Goal: Information Seeking & Learning: Learn about a topic

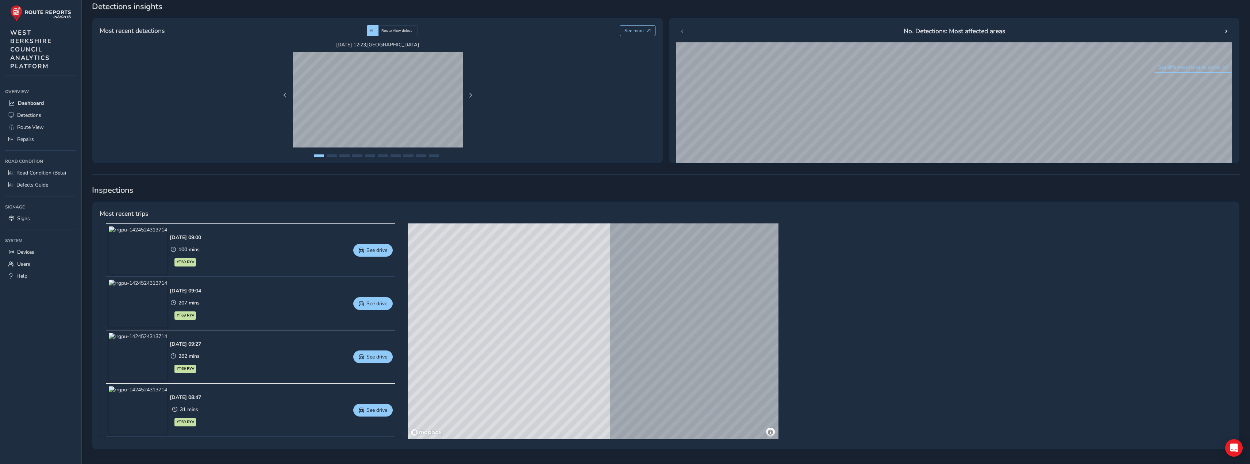
scroll to position [146, 0]
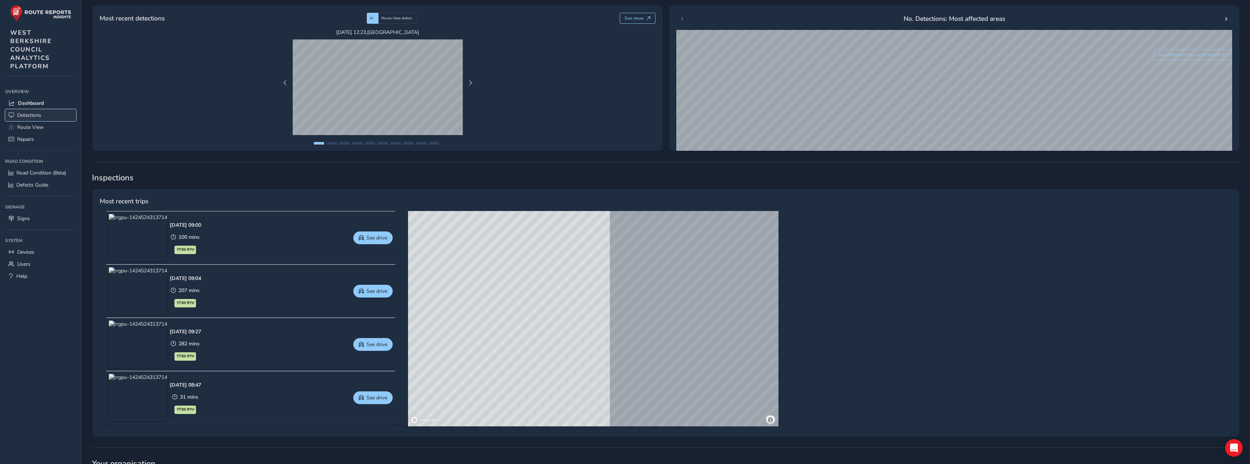
click at [30, 116] on span "Detections" at bounding box center [29, 115] width 24 height 7
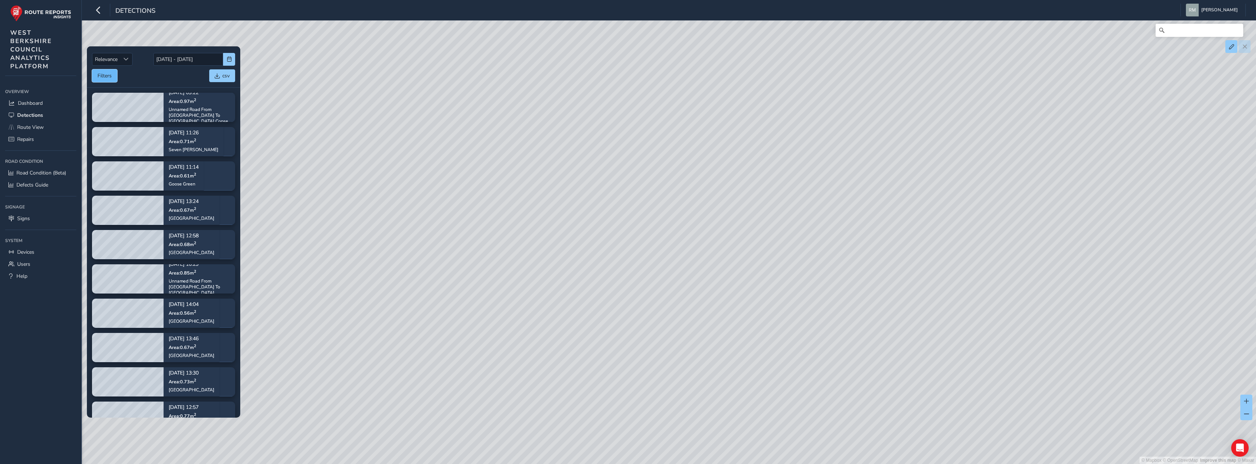
click at [98, 76] on button "Filters" at bounding box center [104, 75] width 25 height 13
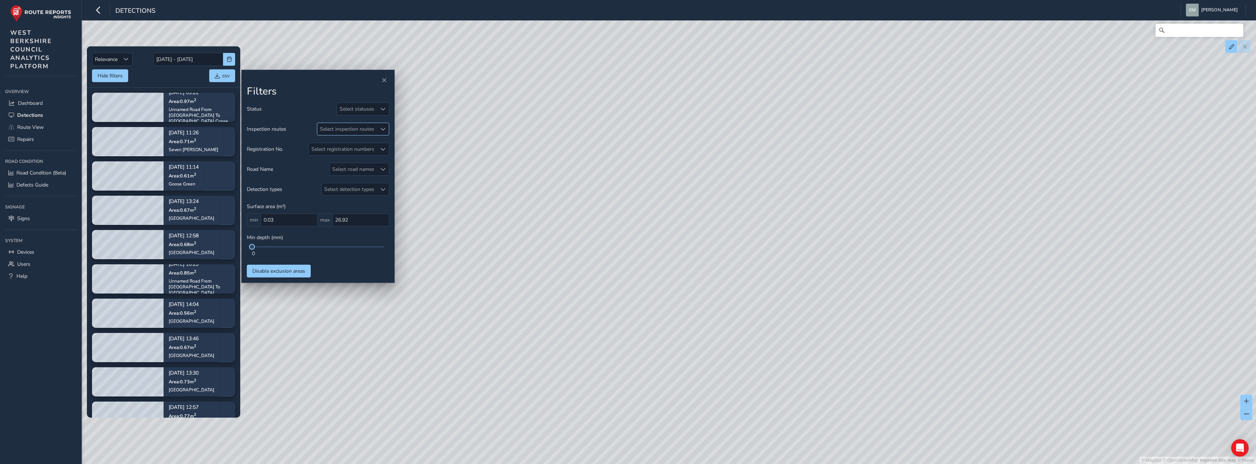
click at [339, 131] on div "Select inspection routes" at bounding box center [346, 129] width 59 height 12
click at [347, 169] on div "Select road names" at bounding box center [353, 169] width 47 height 12
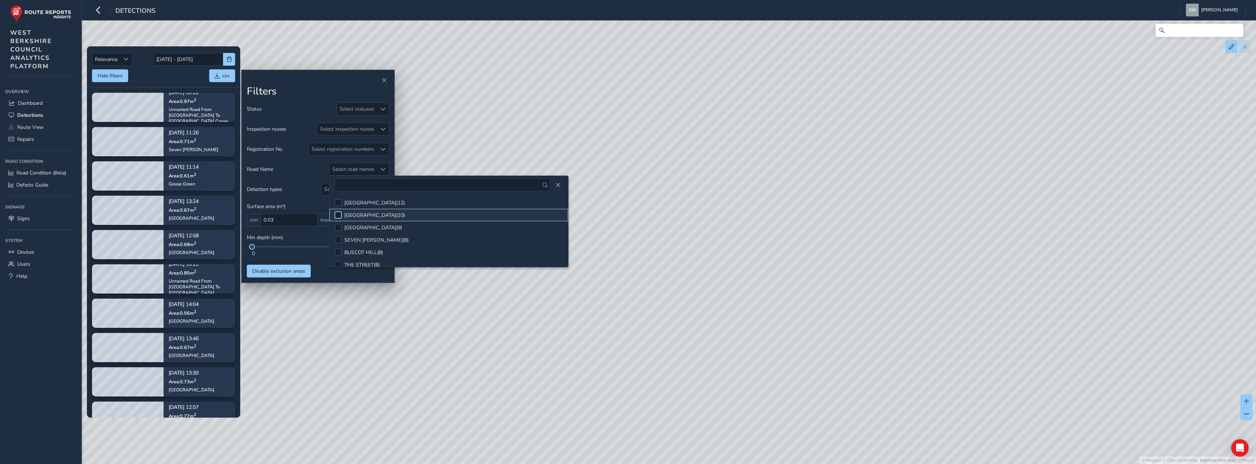
click at [339, 214] on div at bounding box center [337, 214] width 7 height 7
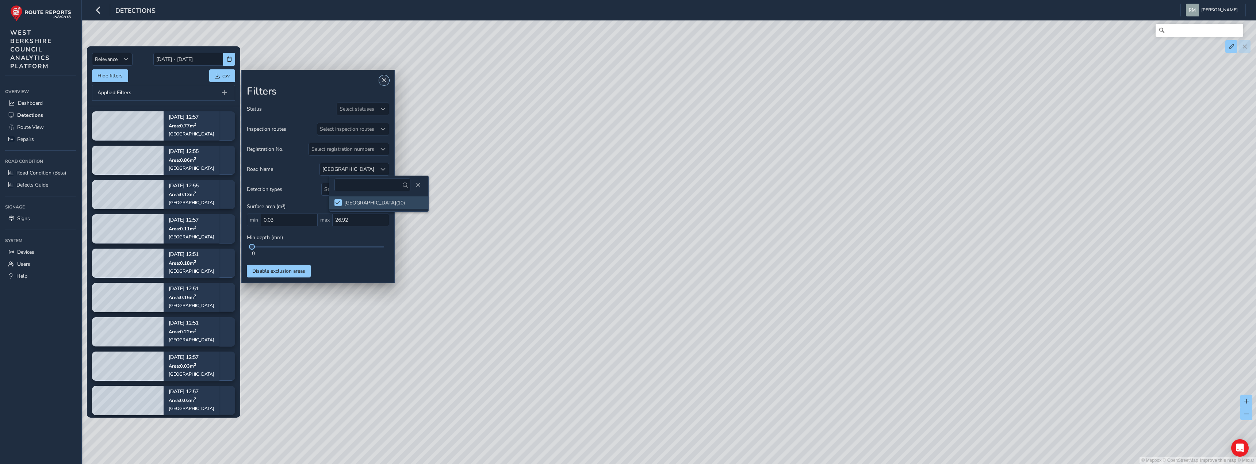
click at [388, 78] on button "Close" at bounding box center [384, 80] width 10 height 10
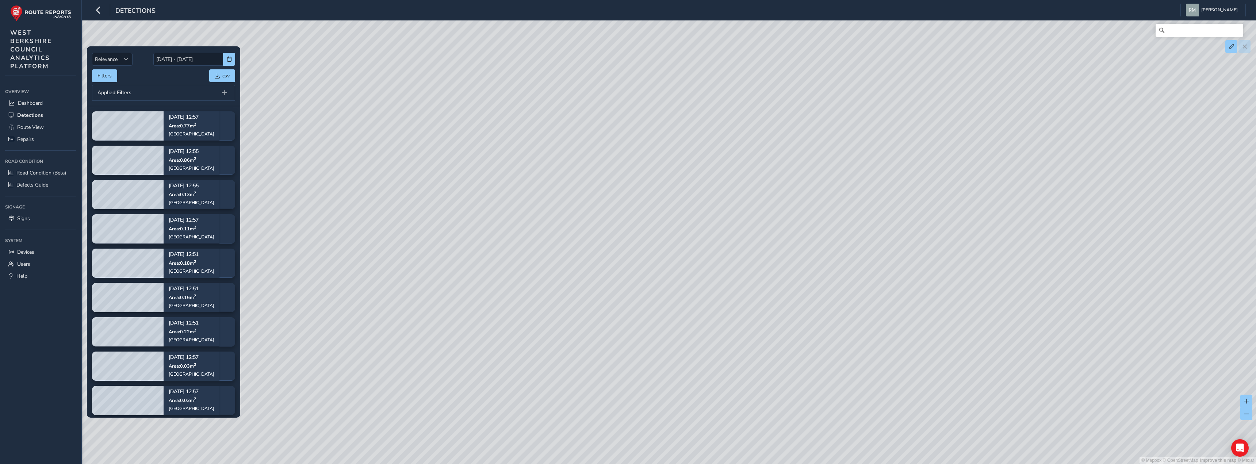
drag, startPoint x: 876, startPoint y: 359, endPoint x: 669, endPoint y: 303, distance: 214.3
click at [669, 303] on div "© Mapbox © OpenStreetMap Improve this map © Maxar" at bounding box center [628, 232] width 1256 height 464
click at [570, 372] on div "© Mapbox © OpenStreetMap Improve this map © Maxar" at bounding box center [628, 232] width 1256 height 464
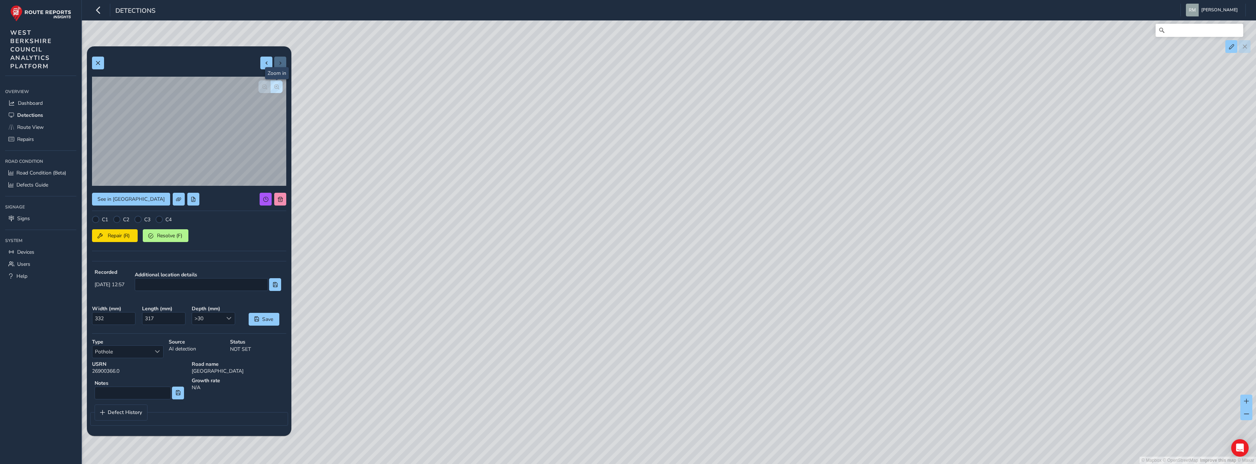
click at [276, 85] on span "button" at bounding box center [276, 86] width 5 height 5
click at [259, 86] on button "button" at bounding box center [264, 86] width 12 height 13
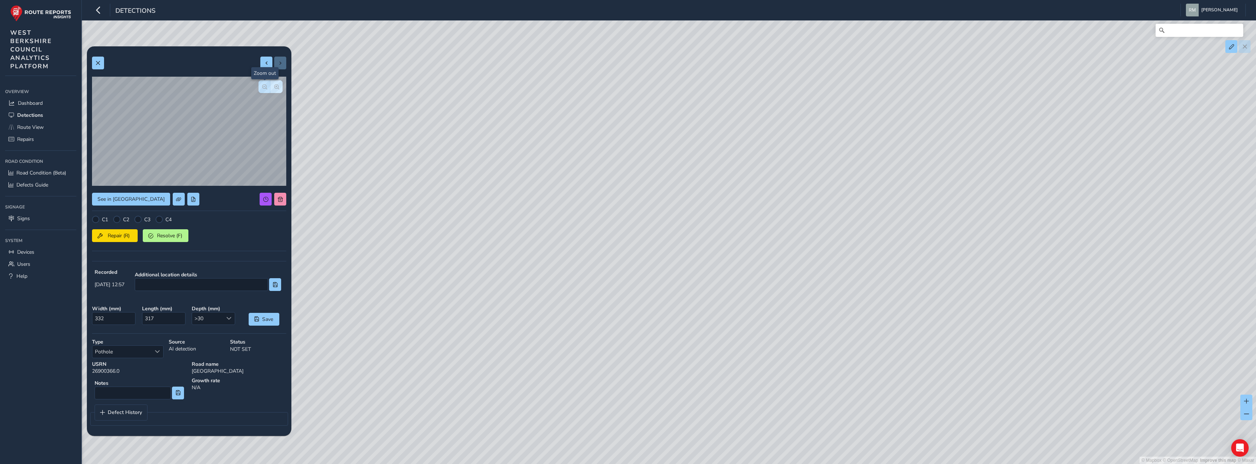
click at [259, 86] on button "button" at bounding box center [264, 86] width 12 height 13
click at [266, 63] on span at bounding box center [266, 63] width 5 height 5
type input "126"
type input "238"
click at [279, 85] on span "button" at bounding box center [276, 86] width 5 height 5
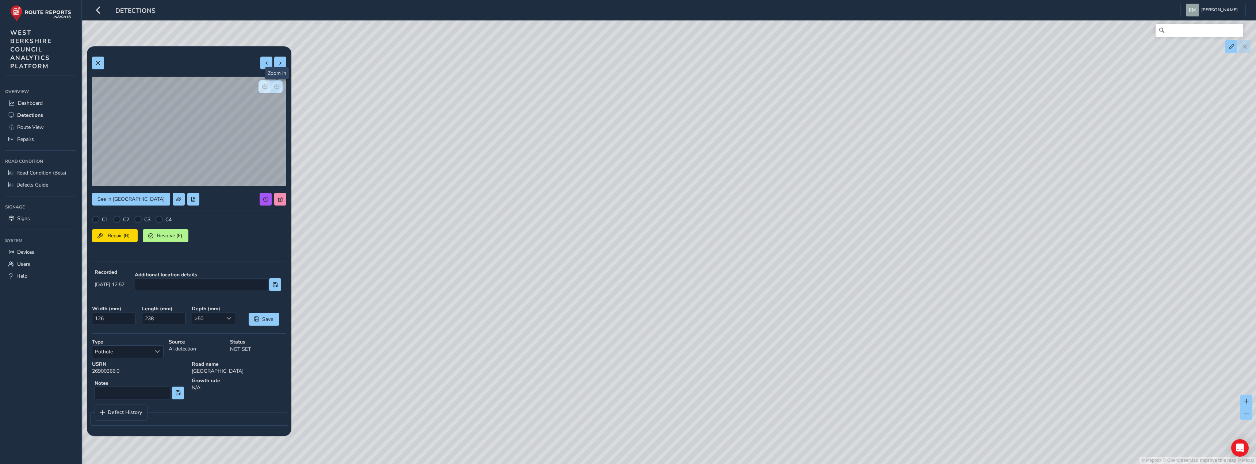
click at [279, 85] on span "button" at bounding box center [276, 86] width 5 height 5
click at [260, 88] on button "button" at bounding box center [264, 86] width 12 height 13
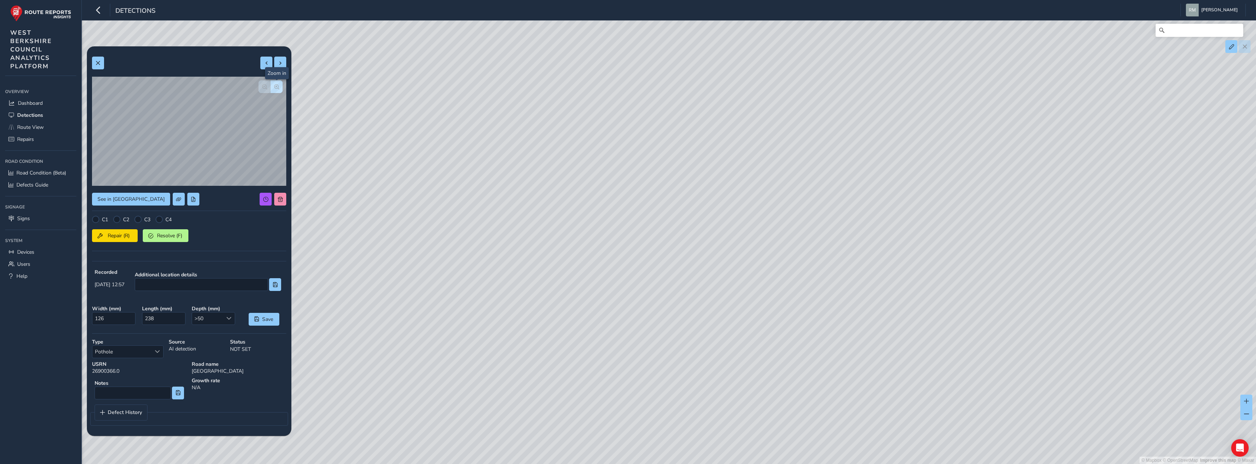
click at [277, 87] on span "button" at bounding box center [276, 86] width 5 height 5
drag, startPoint x: 96, startPoint y: 318, endPoint x: 104, endPoint y: 318, distance: 8.4
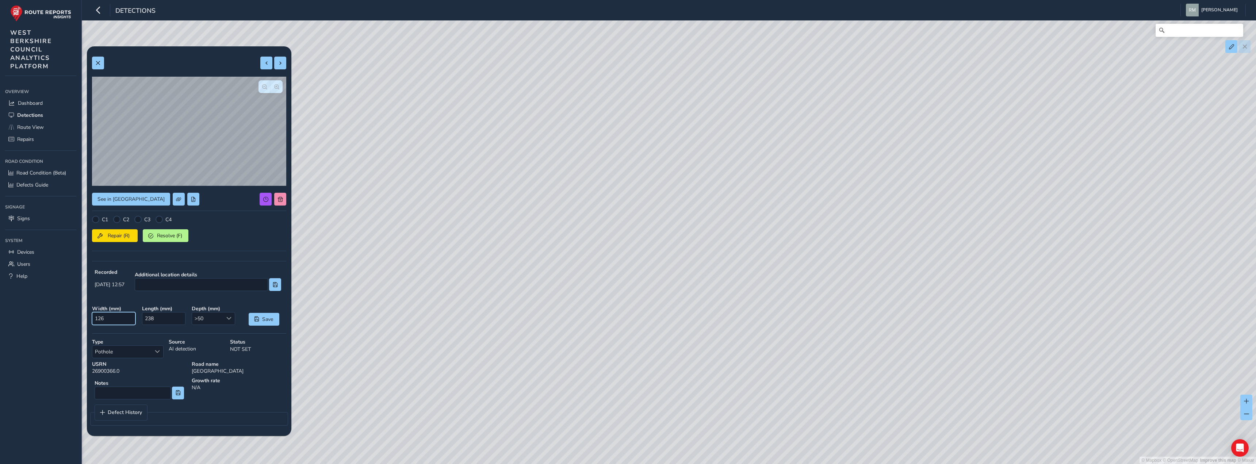
click at [104, 318] on input "126" at bounding box center [113, 318] width 43 height 13
drag, startPoint x: 145, startPoint y: 320, endPoint x: 155, endPoint y: 320, distance: 10.6
click at [155, 320] on input "238" at bounding box center [163, 318] width 43 height 13
click at [264, 90] on button "button" at bounding box center [264, 86] width 12 height 13
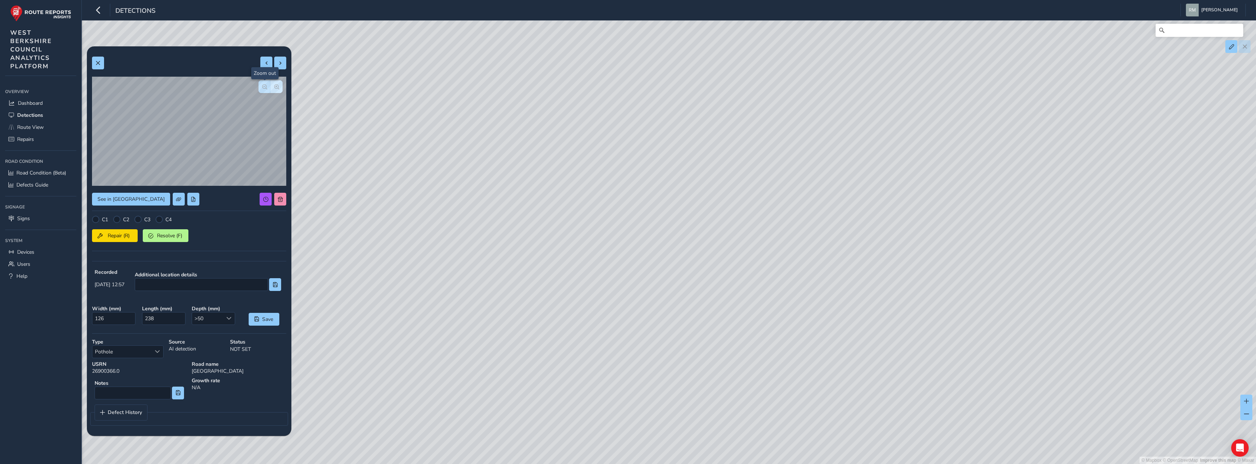
click at [264, 90] on button "button" at bounding box center [264, 86] width 12 height 13
click at [278, 85] on span "button" at bounding box center [276, 86] width 5 height 5
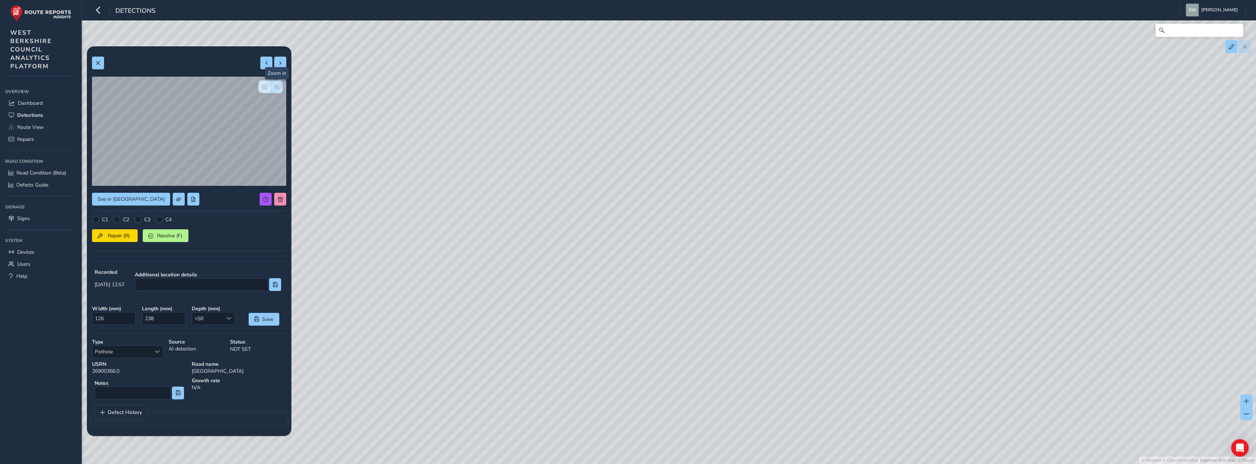
click at [278, 85] on span "button" at bounding box center [276, 86] width 5 height 5
click at [264, 90] on button "button" at bounding box center [264, 86] width 12 height 13
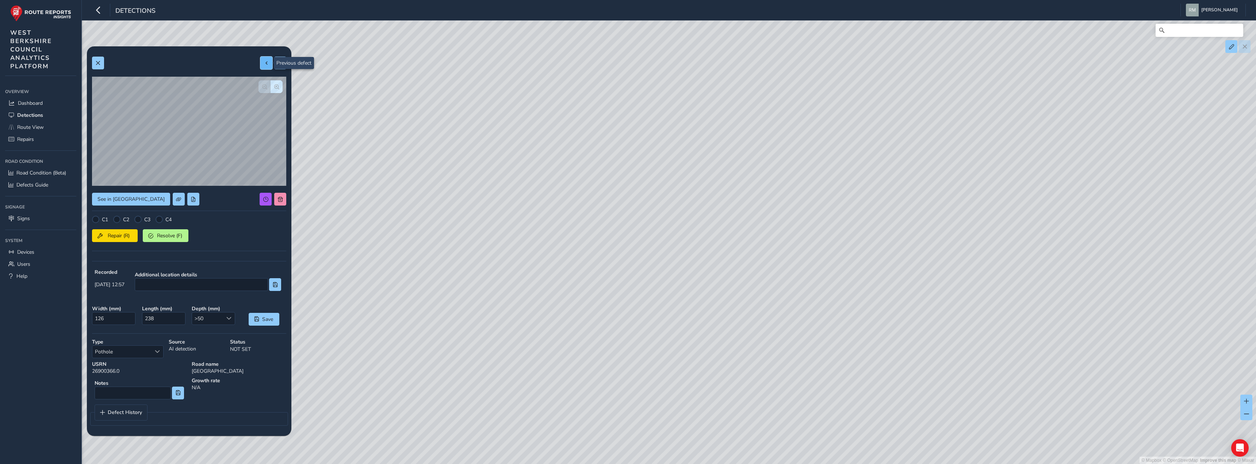
click at [265, 64] on span at bounding box center [266, 63] width 5 height 5
type input "118"
type input "240"
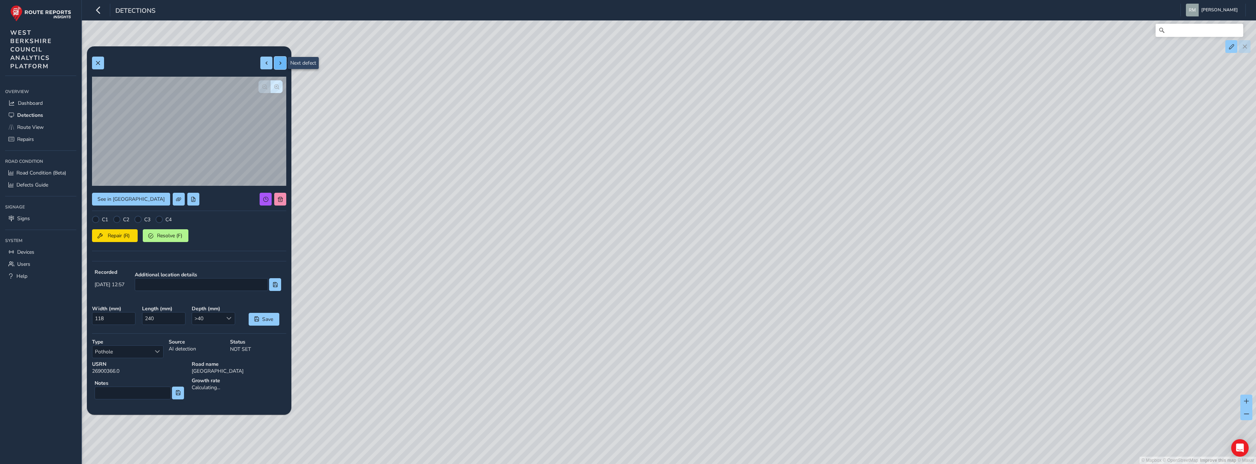
click at [278, 67] on button at bounding box center [280, 63] width 12 height 13
type input "126"
type input "238"
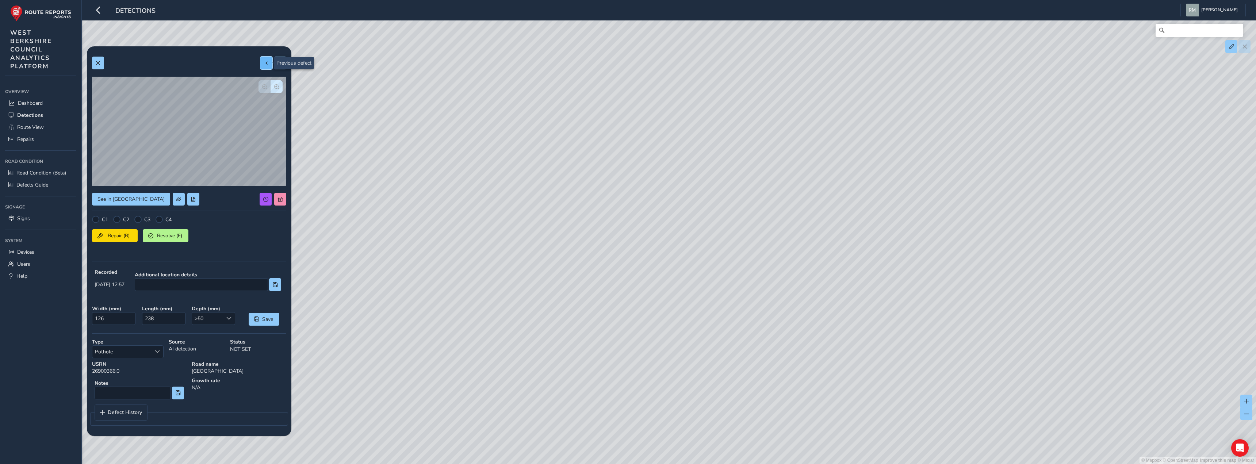
click at [268, 64] on span at bounding box center [266, 63] width 5 height 5
type input "118"
type input "240"
click at [268, 64] on span at bounding box center [266, 63] width 5 height 5
type input "439"
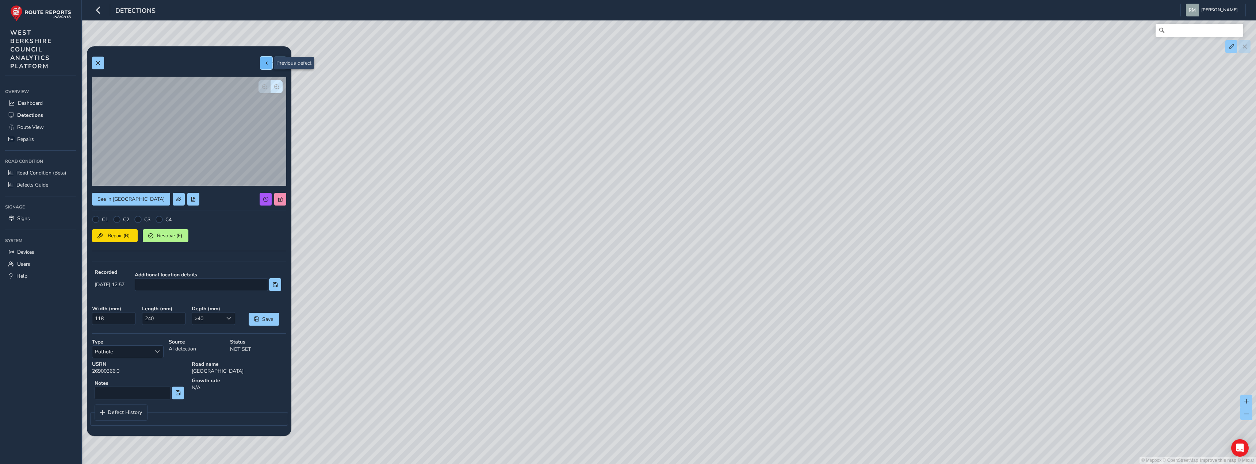
type input "1759"
click at [277, 90] on button "button" at bounding box center [276, 86] width 12 height 13
click at [263, 85] on span "button" at bounding box center [264, 86] width 5 height 5
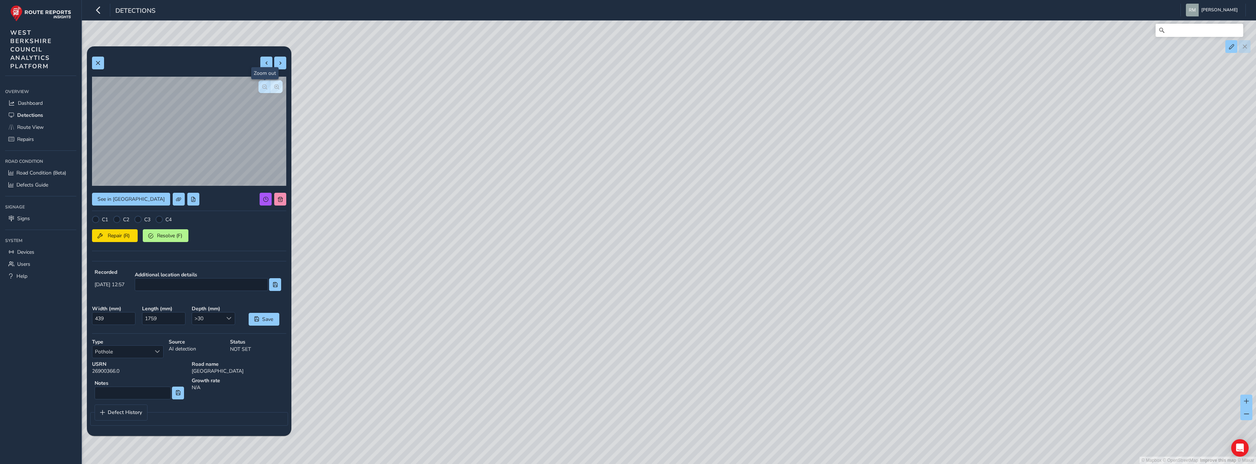
click at [263, 85] on span "button" at bounding box center [264, 86] width 5 height 5
click at [99, 63] on span at bounding box center [97, 63] width 5 height 5
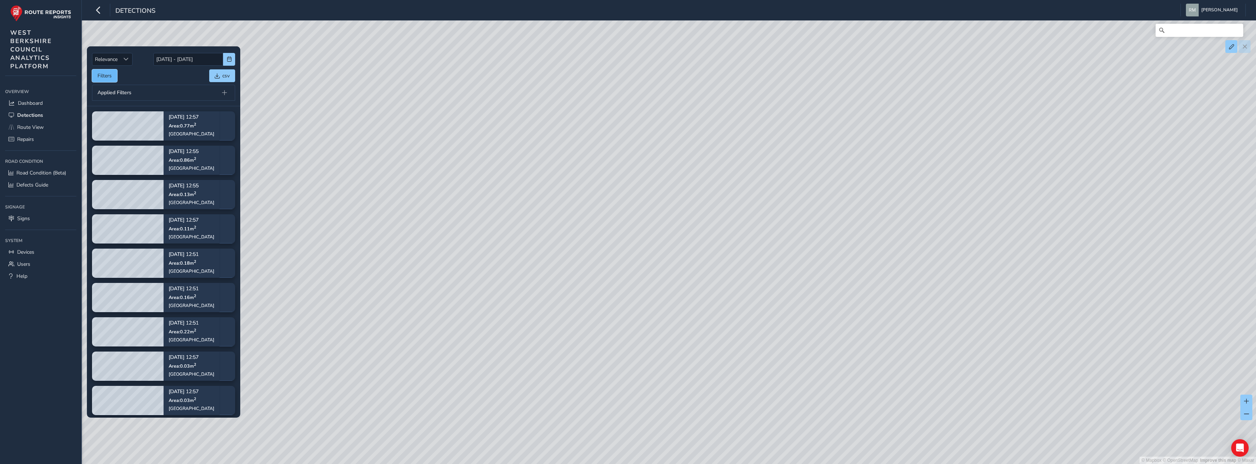
click at [98, 77] on button "Filters" at bounding box center [104, 75] width 25 height 13
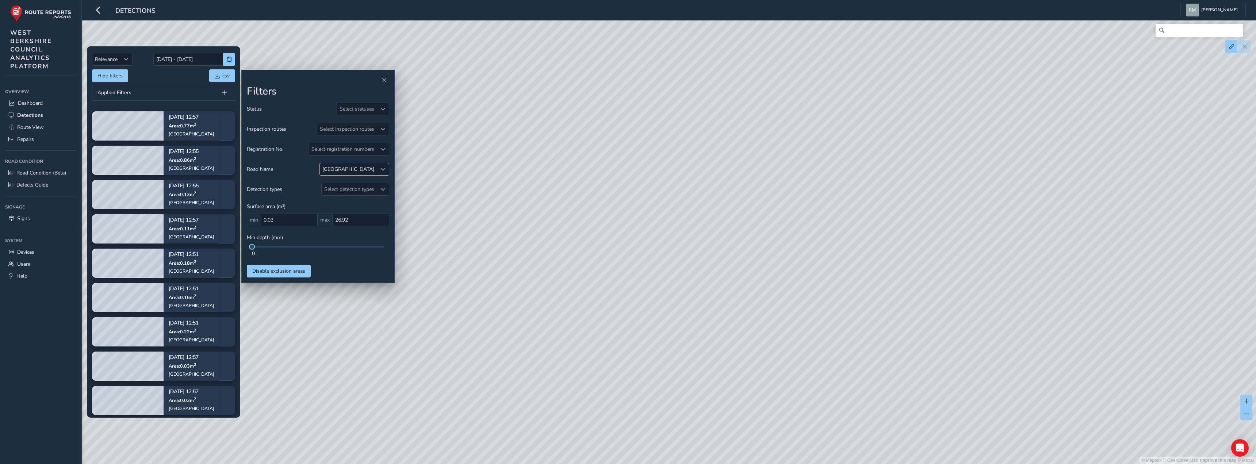
click at [353, 167] on div "CHALK PIT FARM ROAD" at bounding box center [348, 169] width 52 height 7
click at [400, 187] on span "Close" at bounding box center [402, 184] width 5 height 5
click at [374, 167] on div "CHALK PIT FARM ROAD" at bounding box center [348, 169] width 52 height 7
click at [323, 200] on span at bounding box center [322, 202] width 5 height 5
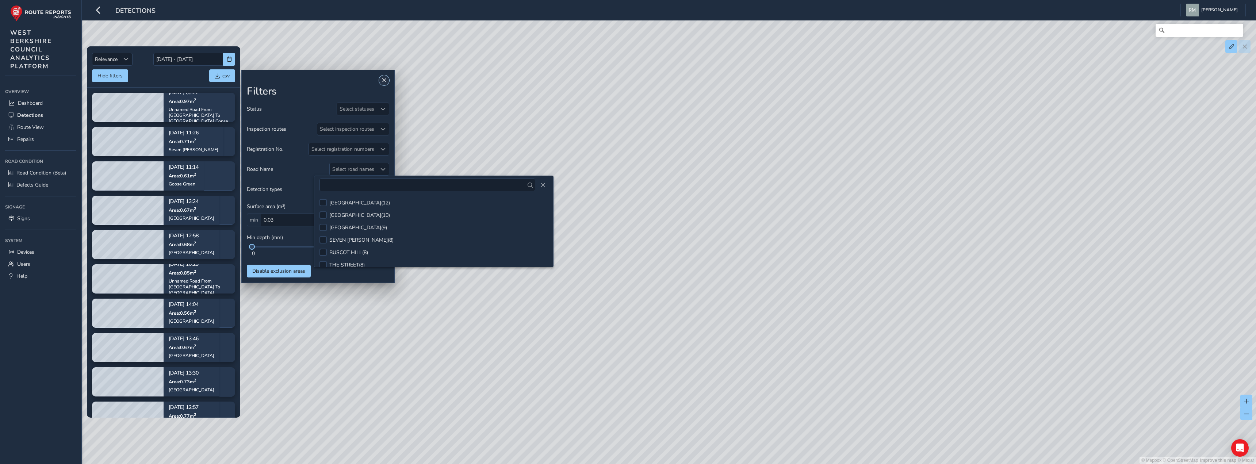
click at [383, 82] on span "Close" at bounding box center [383, 80] width 5 height 5
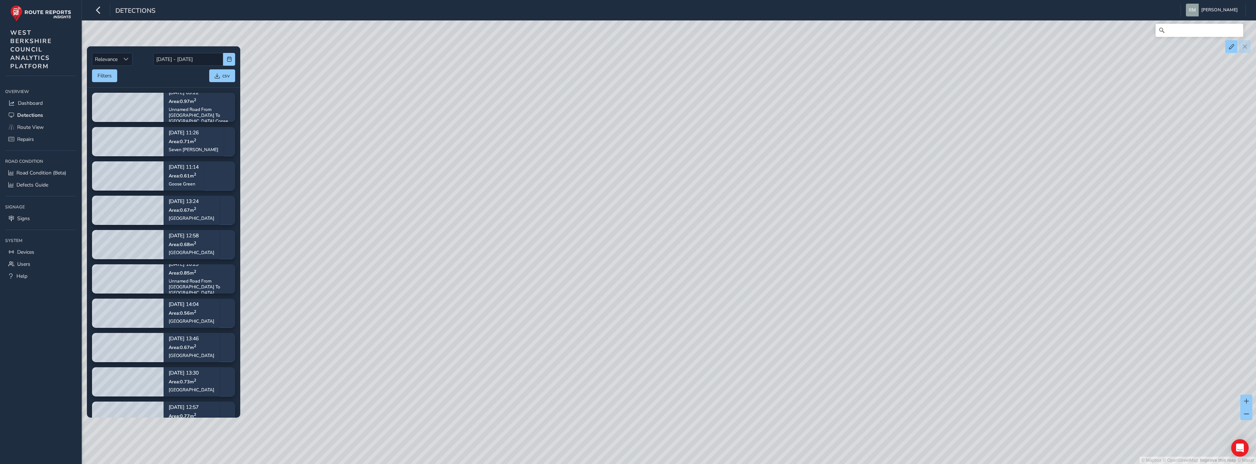
drag, startPoint x: 329, startPoint y: 293, endPoint x: 902, endPoint y: 230, distance: 576.2
click at [902, 230] on div "© Mapbox © OpenStreetMap Improve this map © Maxar" at bounding box center [628, 232] width 1256 height 464
drag, startPoint x: 470, startPoint y: 253, endPoint x: 641, endPoint y: 478, distance: 282.7
click at [641, 464] on html "Detections Robin Mann Colour Scheme: Dark Dim Light Logout Relevance Relevance …" at bounding box center [628, 232] width 1256 height 464
drag, startPoint x: 457, startPoint y: 168, endPoint x: 939, endPoint y: 481, distance: 575.2
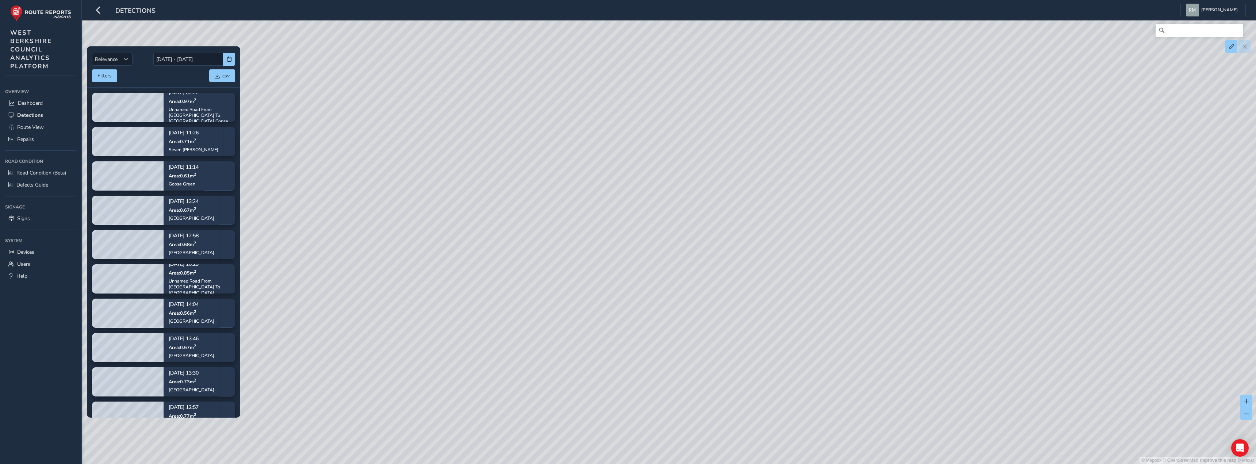
click at [939, 464] on html "Detections Robin Mann Colour Scheme: Dark Dim Light Logout Relevance Relevance …" at bounding box center [628, 232] width 1256 height 464
drag, startPoint x: 536, startPoint y: 345, endPoint x: 1173, endPoint y: 298, distance: 638.3
click at [1149, 301] on div "© Mapbox © OpenStreetMap Improve this map © Maxar" at bounding box center [628, 232] width 1256 height 464
drag, startPoint x: 612, startPoint y: 297, endPoint x: 1089, endPoint y: 413, distance: 490.7
click at [1063, 412] on div "© Mapbox © OpenStreetMap Improve this map © Maxar" at bounding box center [628, 232] width 1256 height 464
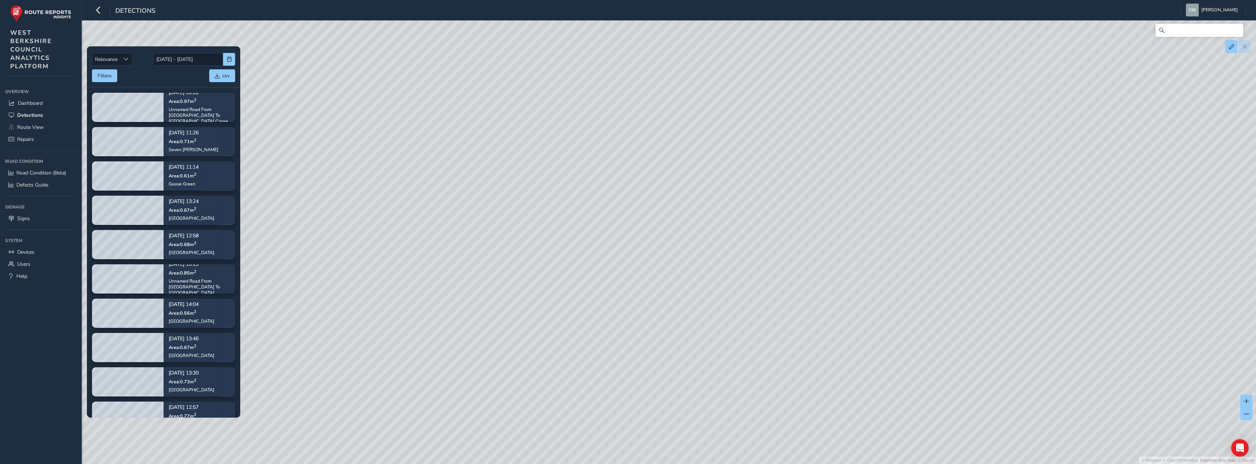
drag, startPoint x: 923, startPoint y: 278, endPoint x: 1133, endPoint y: 282, distance: 209.9
click at [1104, 278] on div "© Mapbox © OpenStreetMap Improve this map © Maxar" at bounding box center [628, 232] width 1256 height 464
drag, startPoint x: 481, startPoint y: 182, endPoint x: 756, endPoint y: 399, distance: 349.8
click at [721, 387] on div "© Mapbox © OpenStreetMap Improve this map © Maxar" at bounding box center [628, 232] width 1256 height 464
drag, startPoint x: 515, startPoint y: 235, endPoint x: 1025, endPoint y: 82, distance: 532.2
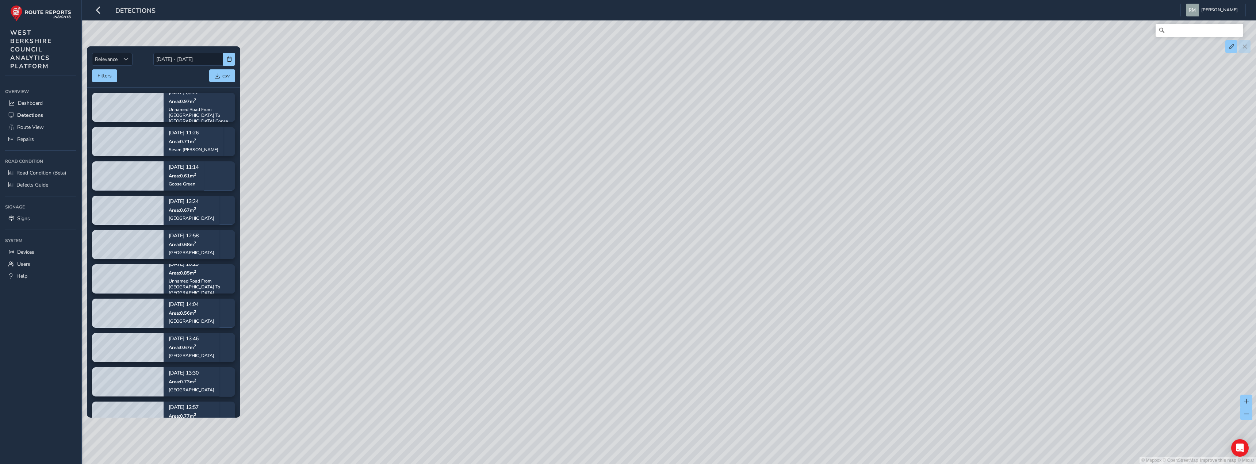
click at [1025, 82] on div "© Mapbox © OpenStreetMap Improve this map © Maxar" at bounding box center [628, 232] width 1256 height 464
drag, startPoint x: 563, startPoint y: 257, endPoint x: 854, endPoint y: 431, distance: 339.3
click at [853, 430] on div "© Mapbox © OpenStreetMap Improve this map © Maxar" at bounding box center [628, 232] width 1256 height 464
drag, startPoint x: 458, startPoint y: 116, endPoint x: 547, endPoint y: 254, distance: 164.6
click at [547, 254] on div "© Mapbox © OpenStreetMap Improve this map © Maxar" at bounding box center [628, 232] width 1256 height 464
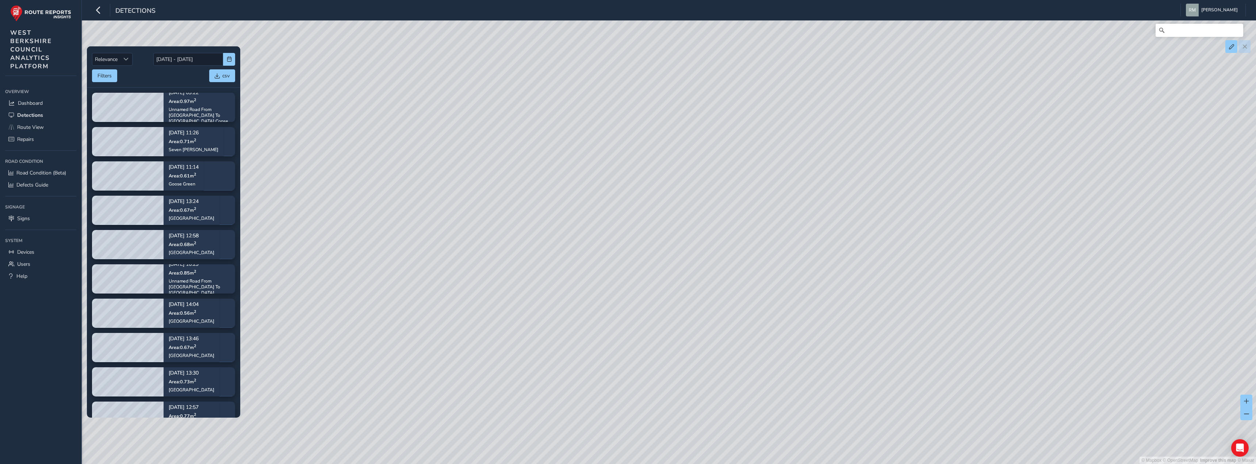
drag, startPoint x: 427, startPoint y: 70, endPoint x: 505, endPoint y: 191, distance: 143.9
click at [505, 191] on div "© Mapbox © OpenStreetMap Improve this map © Maxar" at bounding box center [628, 232] width 1256 height 464
click at [22, 128] on span "Route View" at bounding box center [30, 127] width 27 height 7
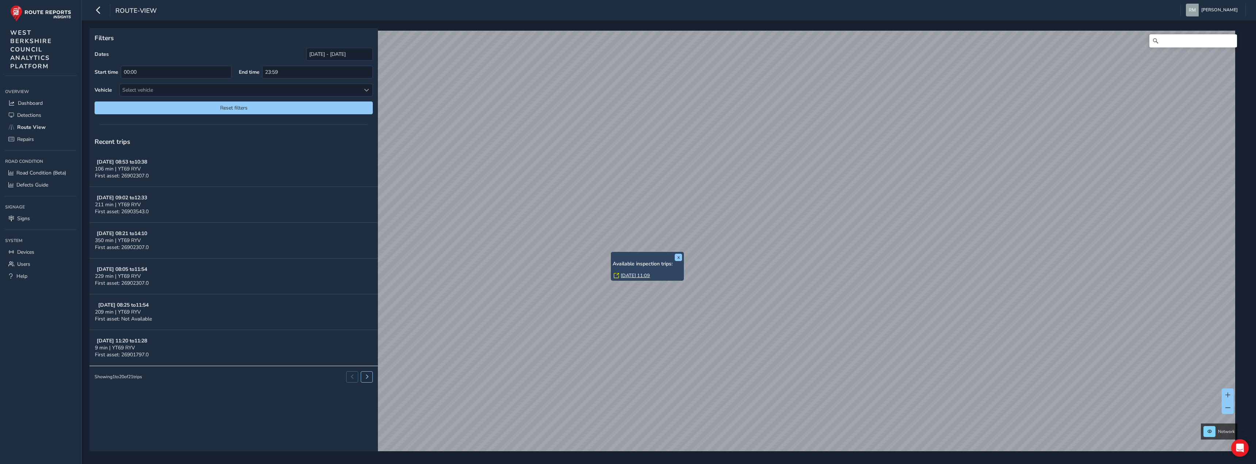
click at [611, 252] on div "x Available inspection trips: Thu, 2 Oct, 11:09" at bounding box center [647, 266] width 73 height 29
click at [628, 278] on link "Thu, 2 Oct, 11:09" at bounding box center [634, 275] width 29 height 7
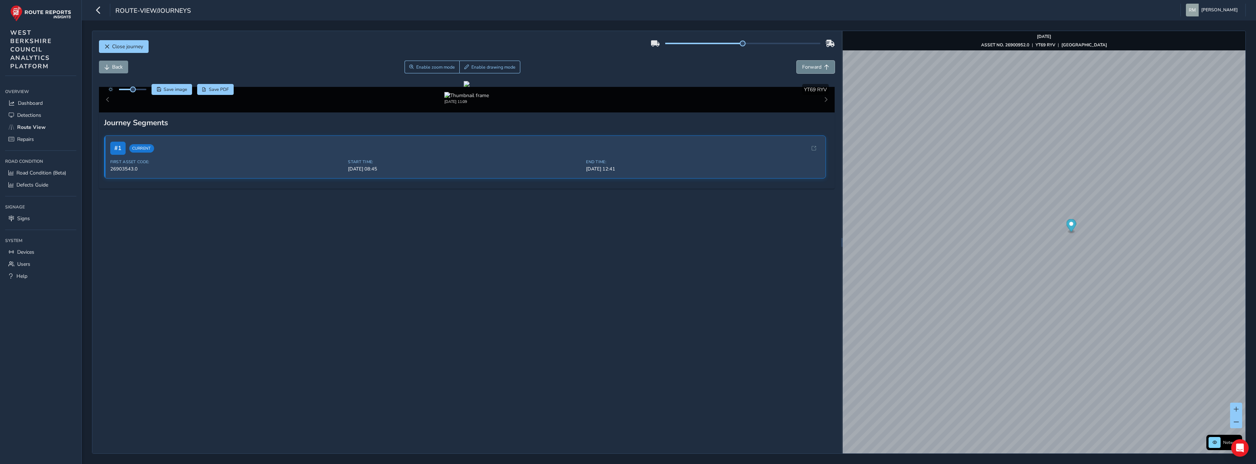
click at [817, 65] on button "Forward" at bounding box center [815, 67] width 38 height 13
click at [106, 68] on span "Back" at bounding box center [106, 67] width 5 height 5
click at [812, 66] on span "Forward" at bounding box center [811, 67] width 19 height 7
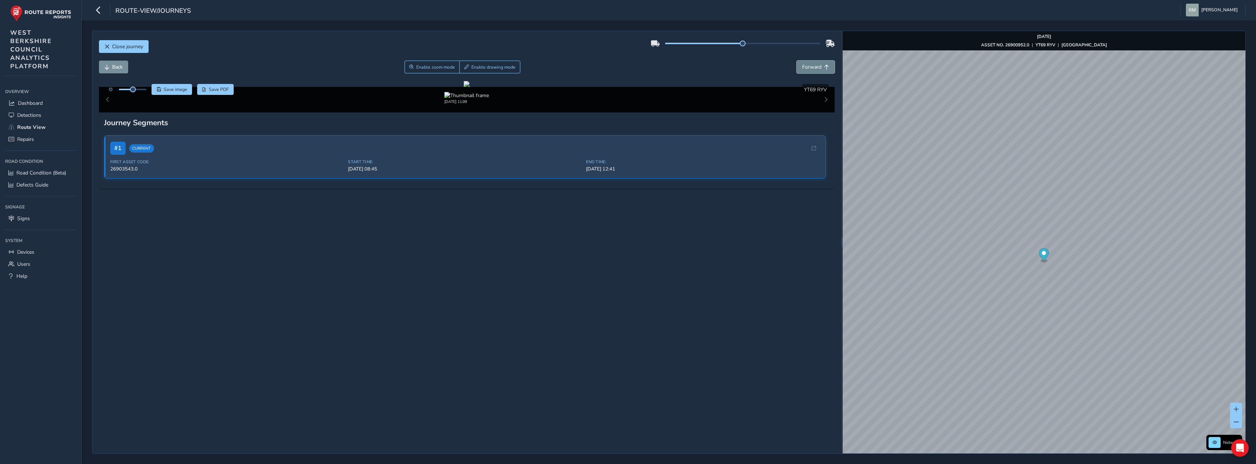
click at [816, 69] on span "Forward" at bounding box center [811, 67] width 19 height 7
click at [437, 64] on span "Enable zoom mode" at bounding box center [435, 67] width 39 height 6
click at [487, 88] on div at bounding box center [467, 84] width 40 height 7
click at [483, 141] on img at bounding box center [786, 340] width 1051 height 591
click at [482, 88] on div at bounding box center [467, 84] width 40 height 7
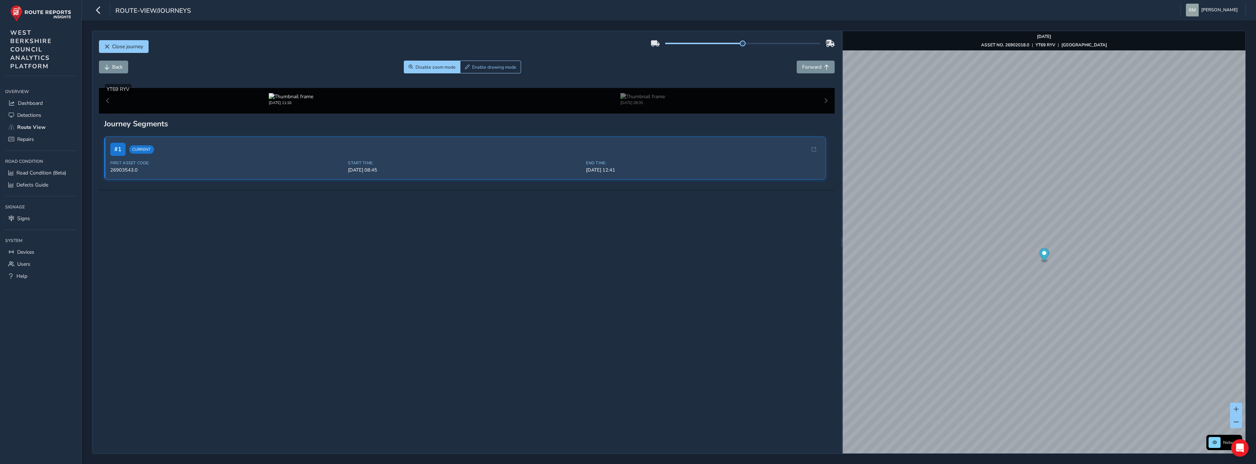
click at [465, 173] on img at bounding box center [796, 330] width 1051 height 591
drag, startPoint x: 32, startPoint y: 171, endPoint x: 39, endPoint y: 175, distance: 7.6
click at [32, 171] on span "Road Condition (Beta)" at bounding box center [41, 172] width 50 height 7
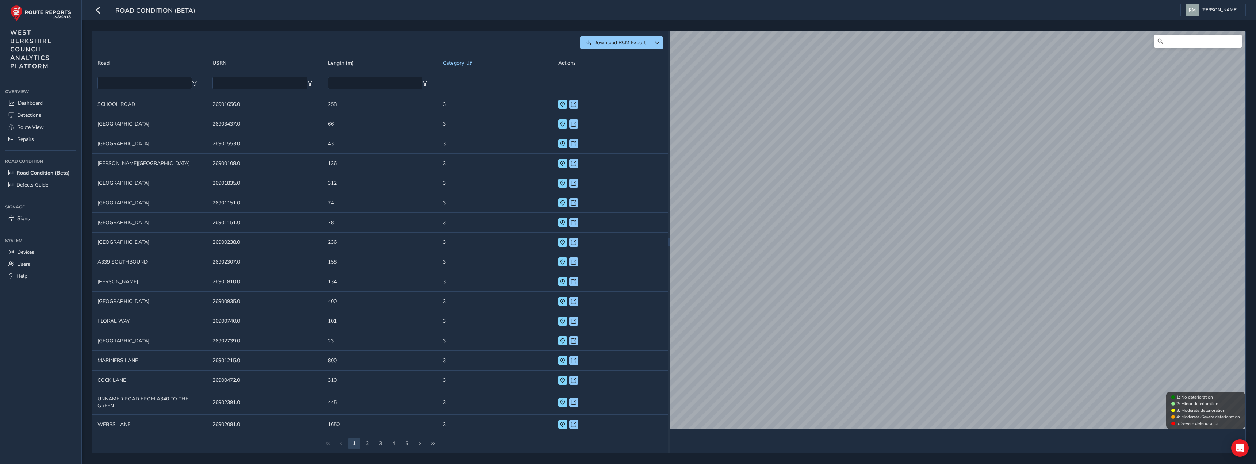
click at [182, 105] on td "Road SCHOOL ROAD" at bounding box center [149, 105] width 115 height 20
click at [562, 104] on span at bounding box center [562, 104] width 5 height 5
click at [562, 123] on span at bounding box center [562, 124] width 5 height 5
click at [562, 146] on span at bounding box center [562, 143] width 5 height 5
click at [564, 165] on span at bounding box center [562, 163] width 5 height 5
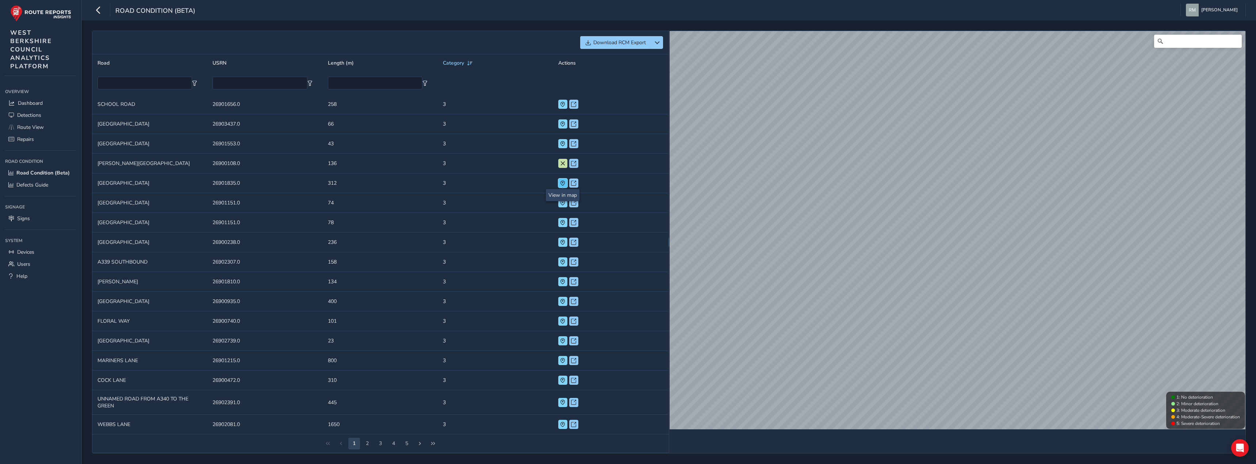
click at [563, 184] on span at bounding box center [562, 183] width 5 height 5
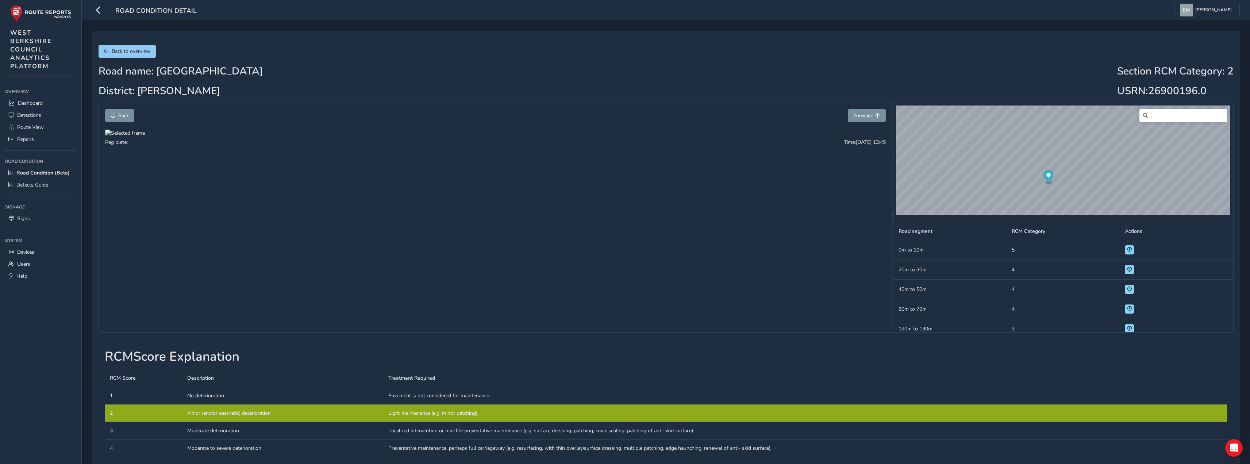
click at [1042, 223] on div "© Mapbox © OpenStreetMap Improve this map © Maxar Road segment RCM Category Act…" at bounding box center [1062, 217] width 339 height 229
click at [873, 119] on button "Forward" at bounding box center [867, 115] width 38 height 13
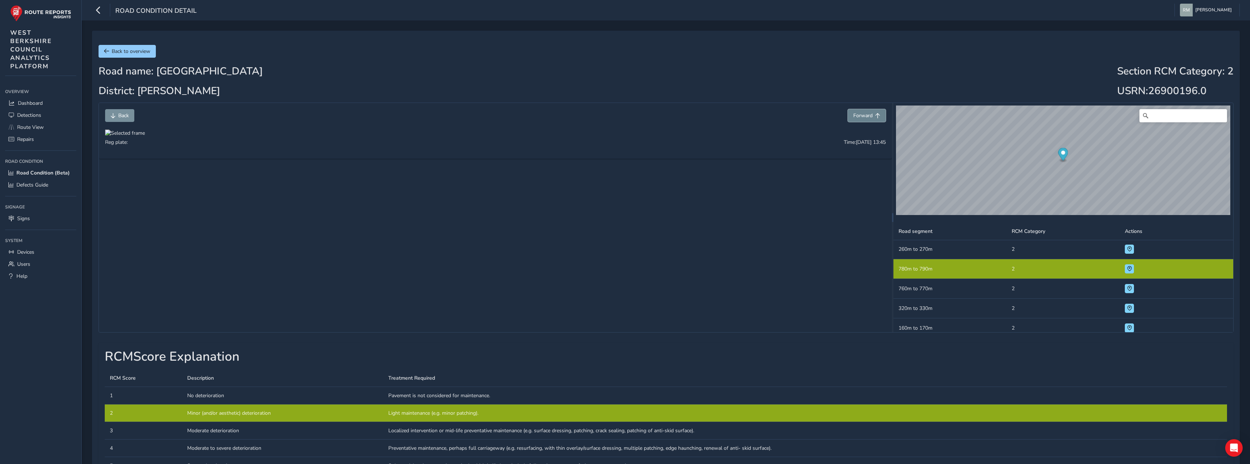
click at [873, 119] on button "Forward" at bounding box center [867, 115] width 38 height 13
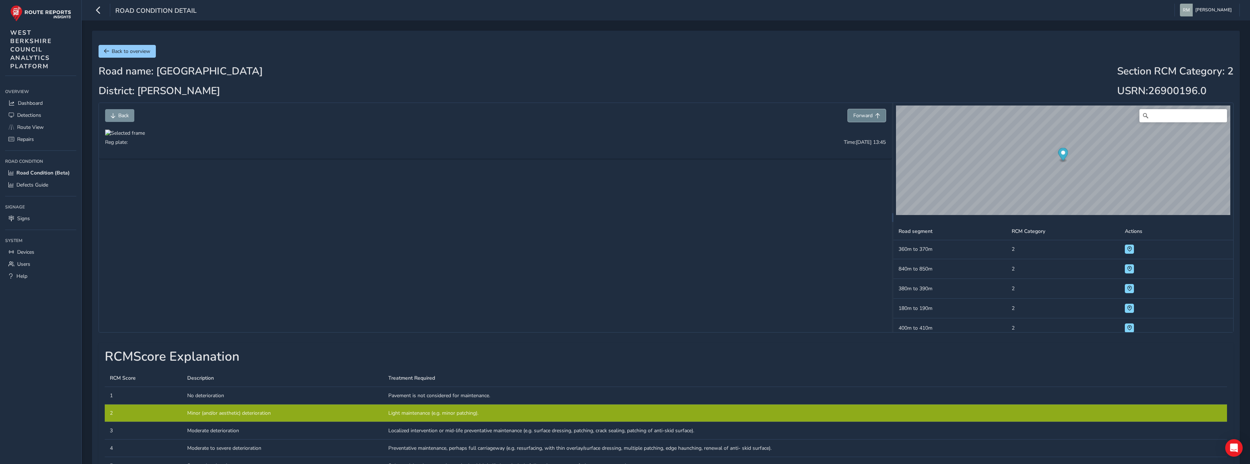
click at [873, 119] on button "Forward" at bounding box center [867, 115] width 38 height 13
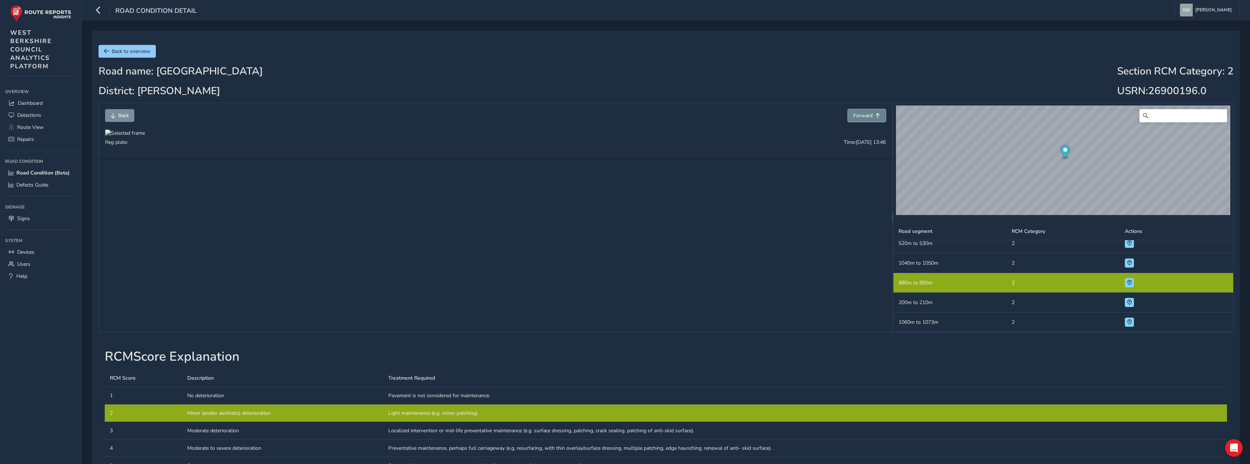
click at [873, 119] on button "Forward" at bounding box center [867, 115] width 38 height 13
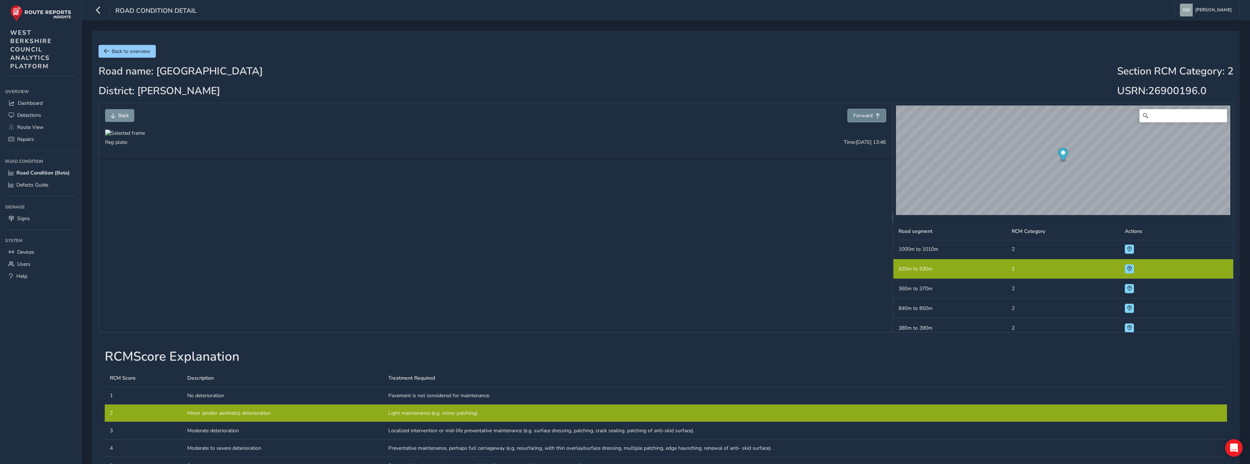
click at [873, 119] on button "Forward" at bounding box center [867, 115] width 38 height 13
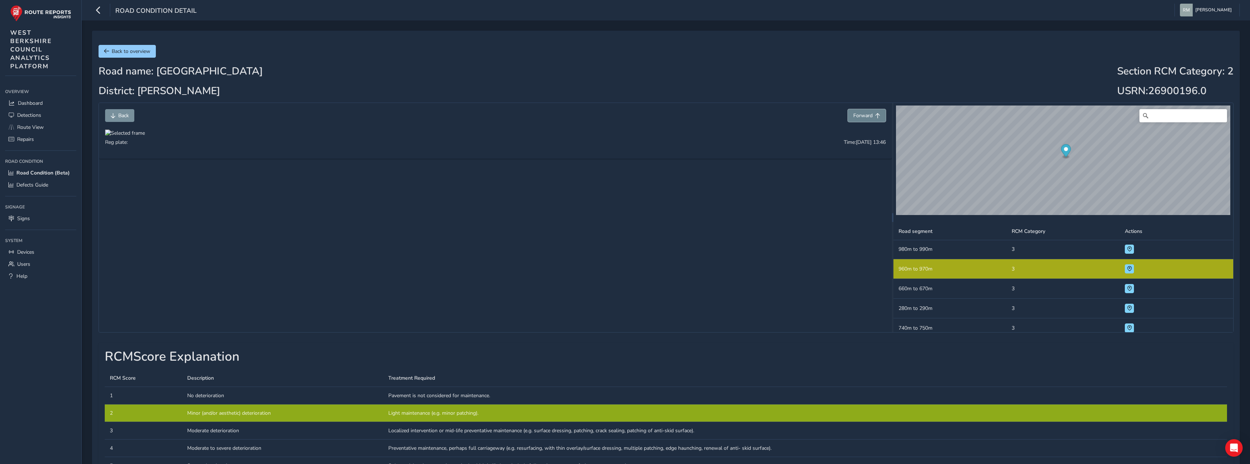
click at [873, 119] on button "Forward" at bounding box center [867, 115] width 38 height 13
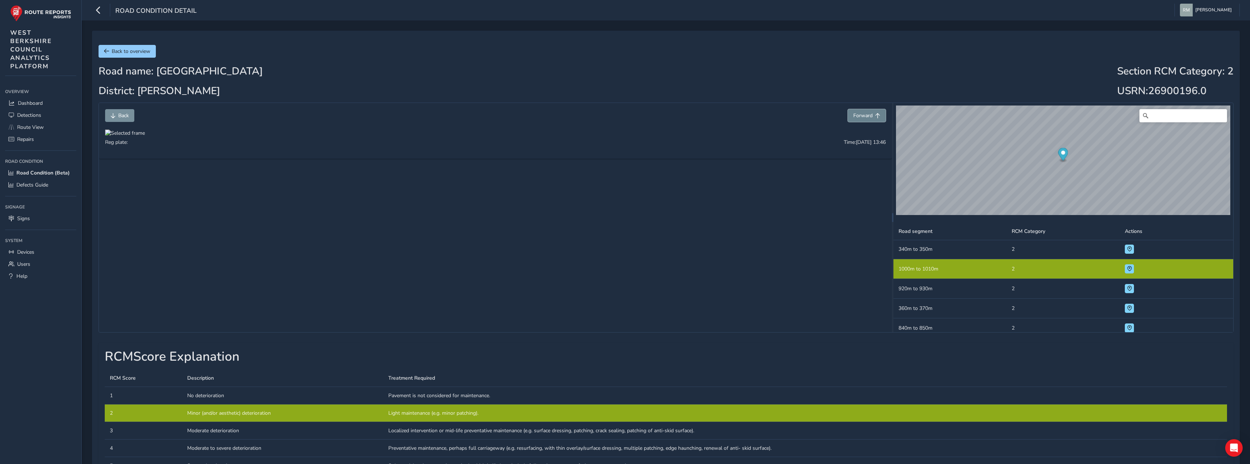
click at [873, 119] on button "Forward" at bounding box center [867, 115] width 38 height 13
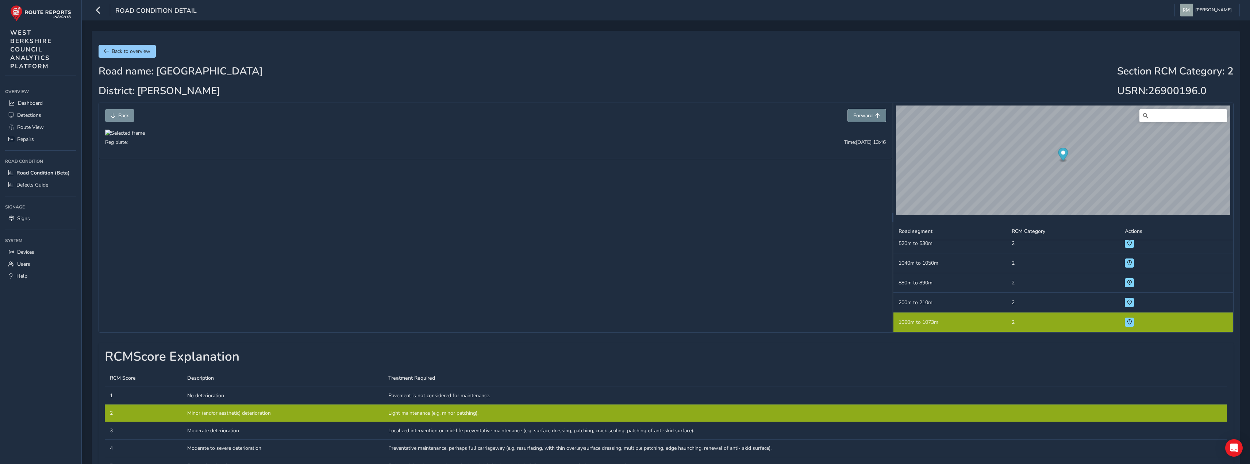
click at [873, 119] on button "Forward" at bounding box center [867, 115] width 38 height 13
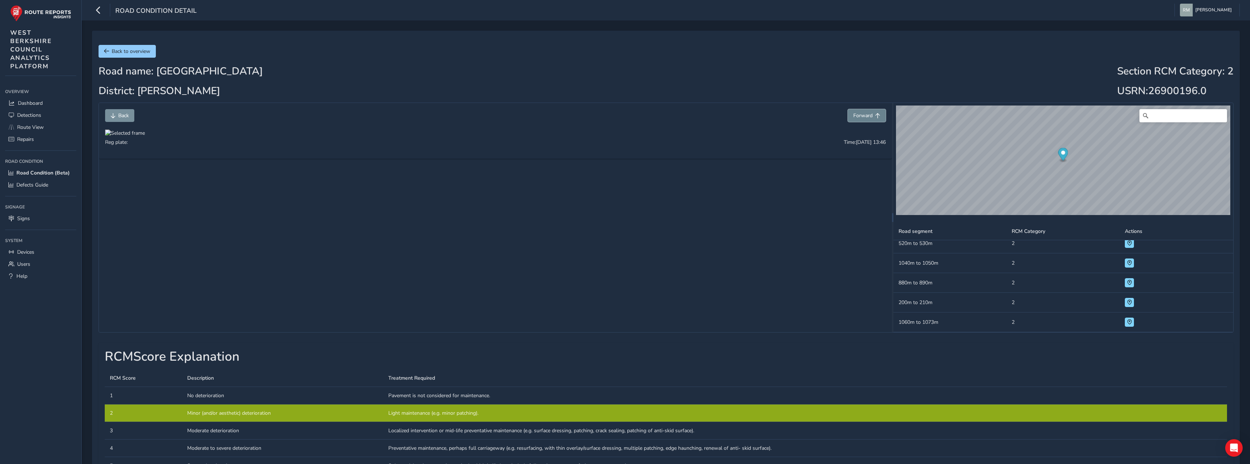
click at [873, 119] on button "Forward" at bounding box center [867, 115] width 38 height 13
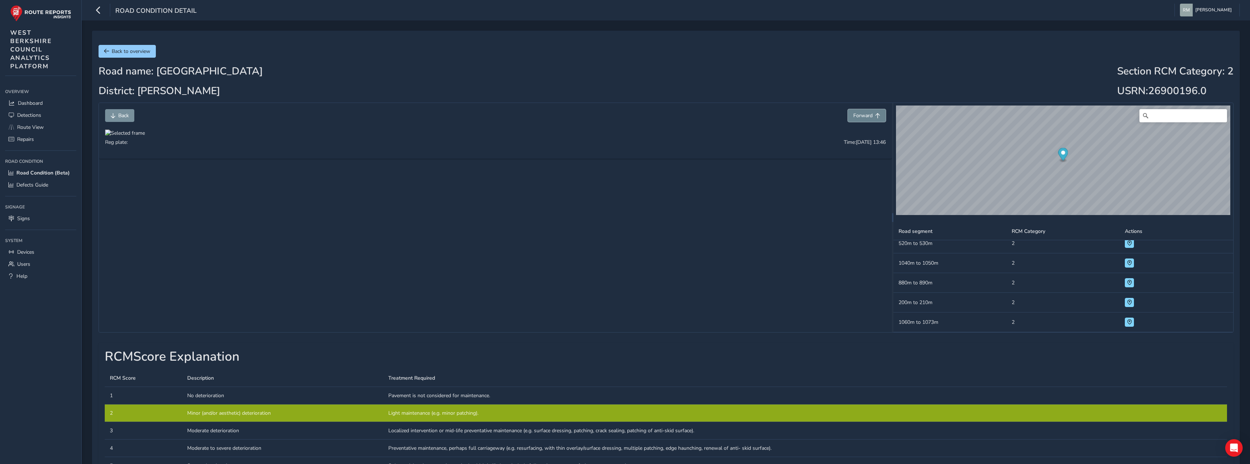
click at [873, 119] on button "Forward" at bounding box center [867, 115] width 38 height 13
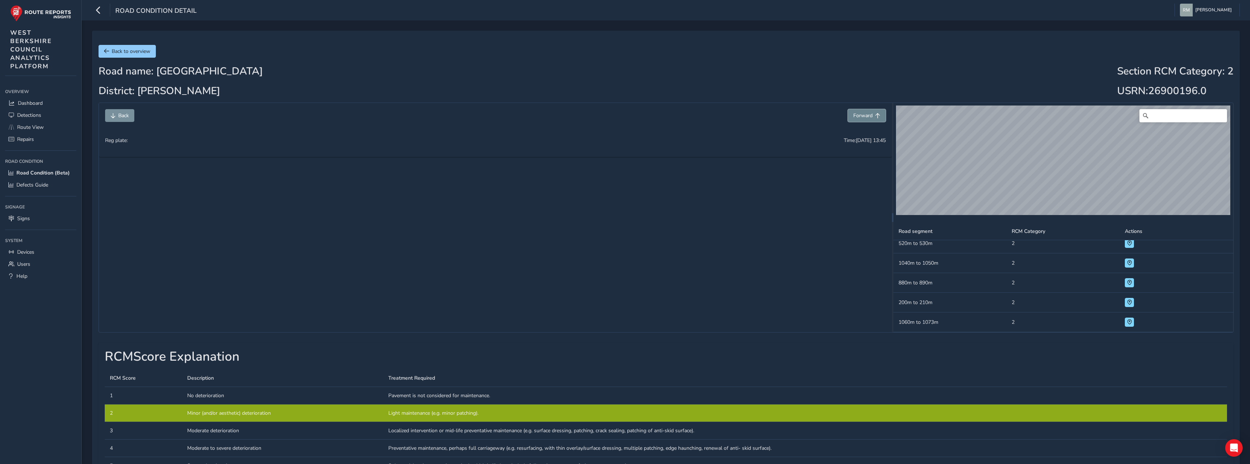
scroll to position [553, 0]
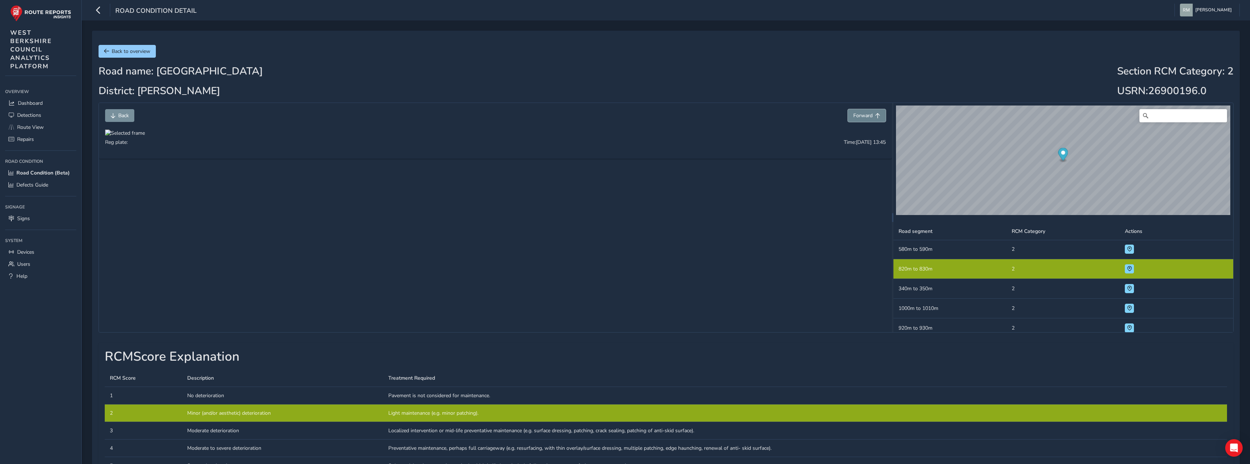
click at [873, 119] on button "Forward" at bounding box center [867, 115] width 38 height 13
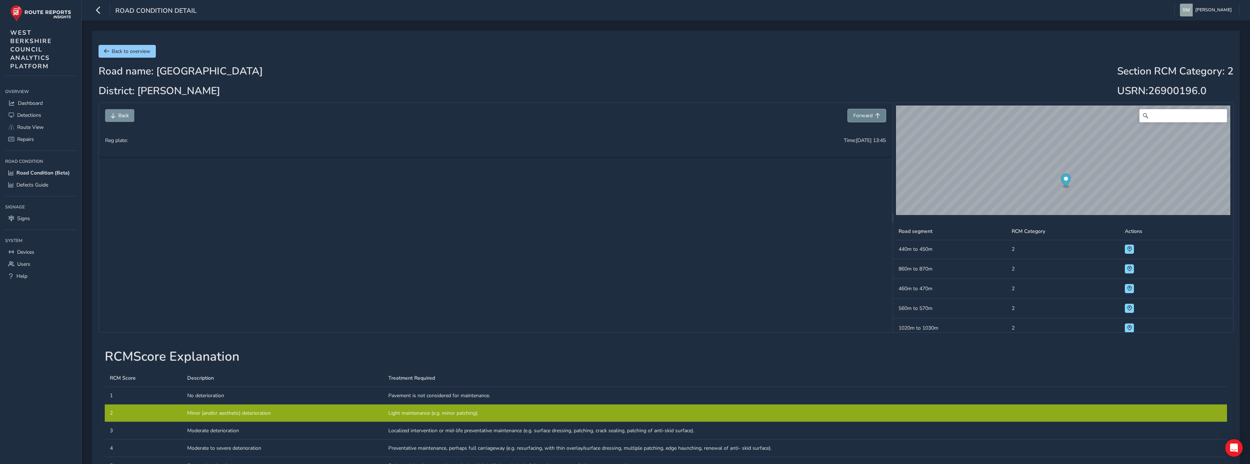
click at [873, 119] on button "Forward" at bounding box center [867, 115] width 38 height 13
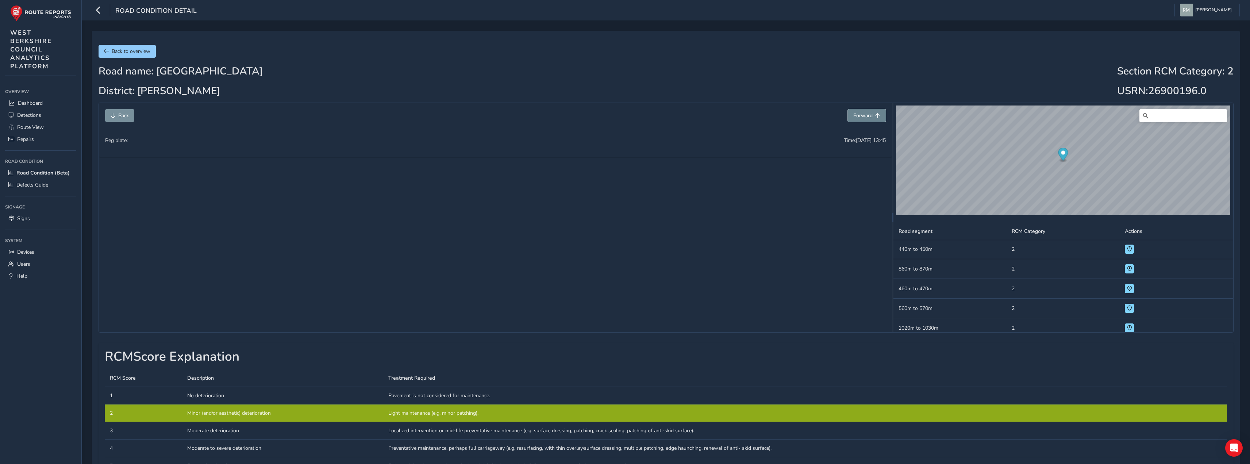
click at [873, 119] on button "Forward" at bounding box center [867, 115] width 38 height 13
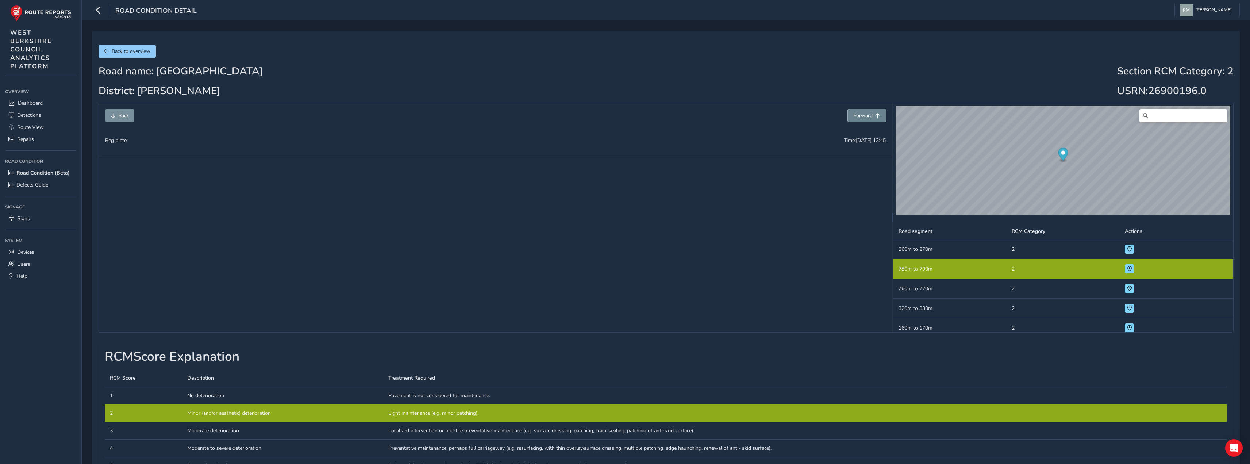
click at [873, 119] on button "Forward" at bounding box center [867, 115] width 38 height 13
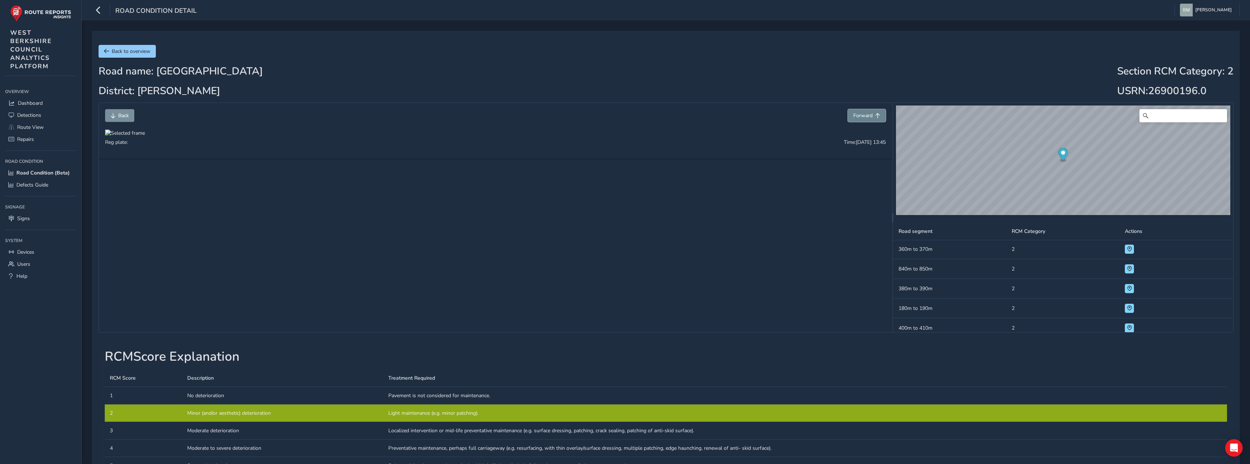
click at [873, 119] on button "Forward" at bounding box center [867, 115] width 38 height 13
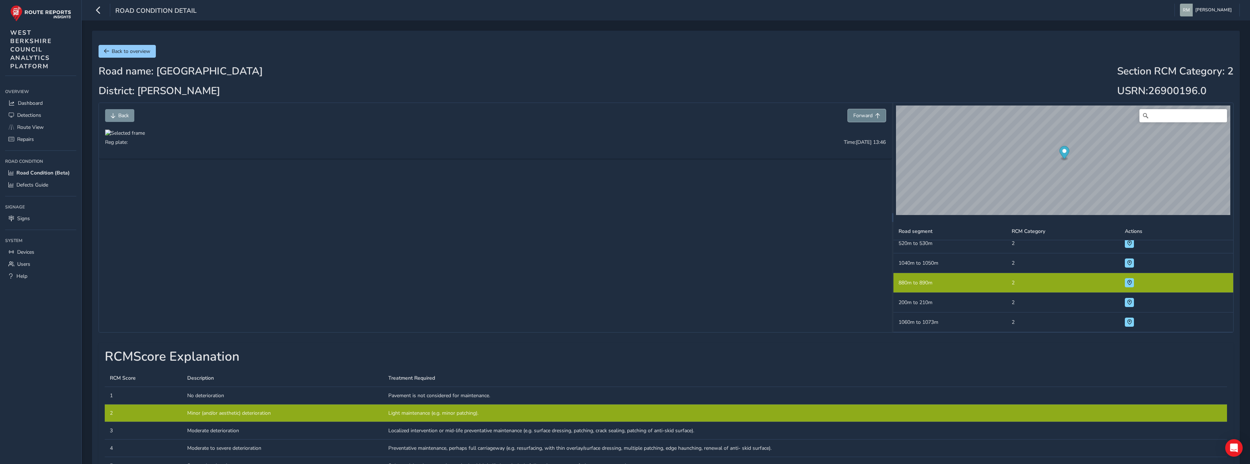
click at [873, 119] on button "Forward" at bounding box center [867, 115] width 38 height 13
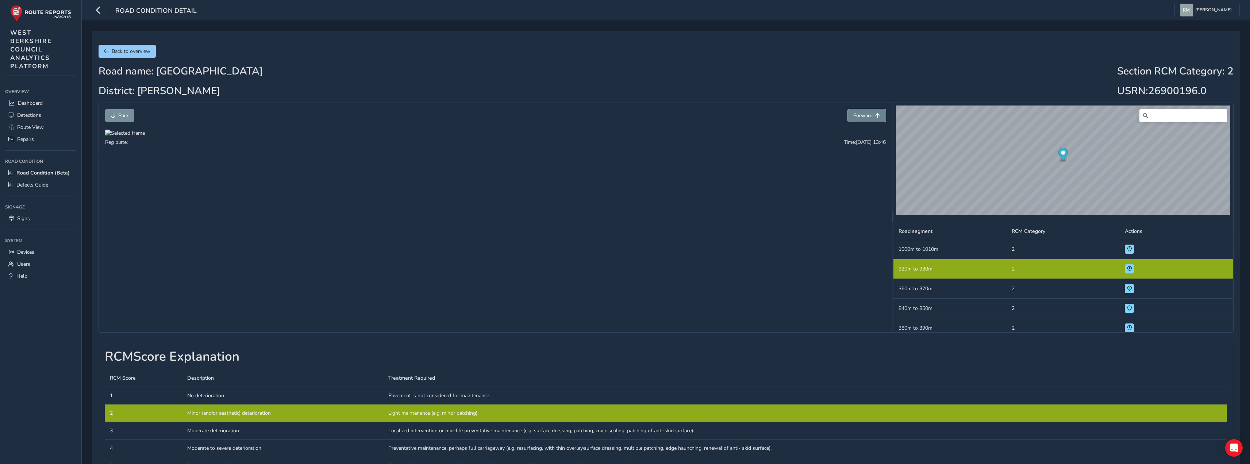
click at [873, 119] on button "Forward" at bounding box center [867, 115] width 38 height 13
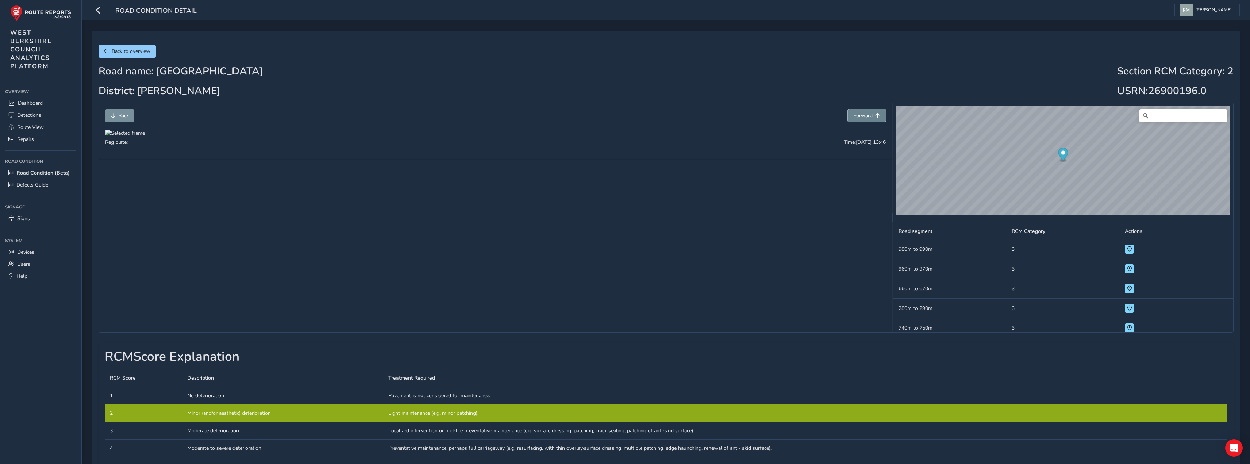
click at [873, 119] on button "Forward" at bounding box center [867, 115] width 38 height 13
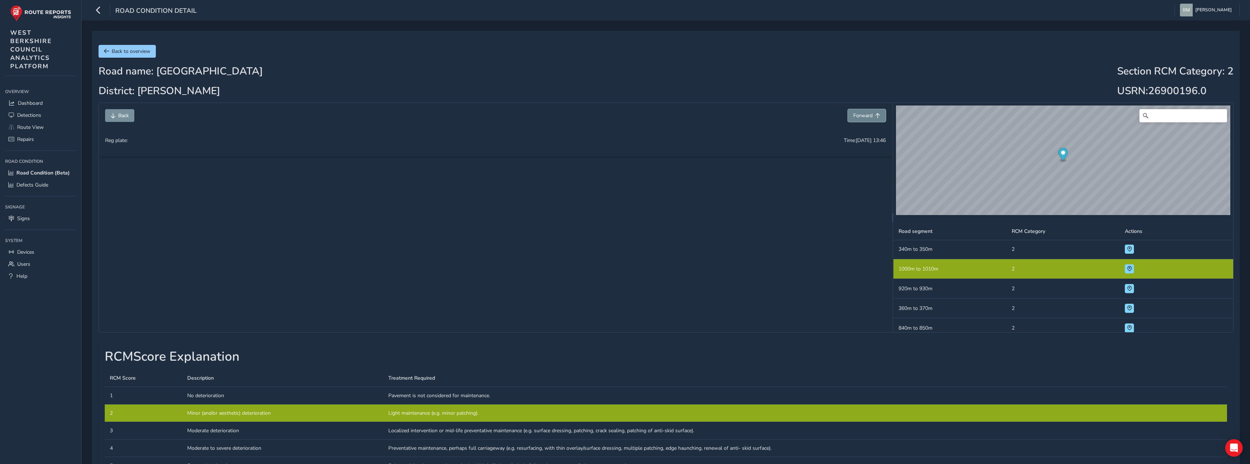
click at [873, 119] on button "Forward" at bounding box center [867, 115] width 38 height 13
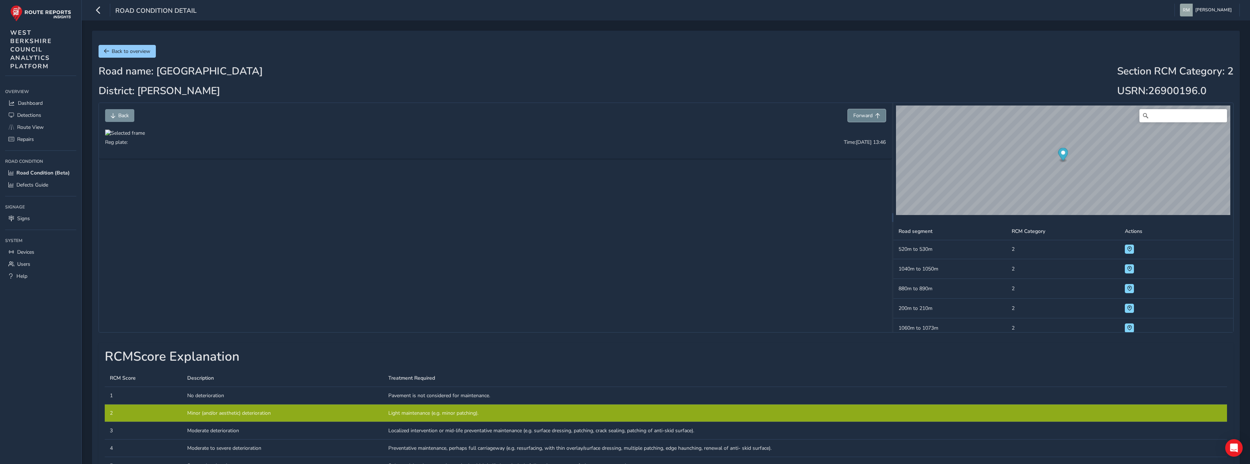
click at [873, 119] on button "Forward" at bounding box center [867, 115] width 38 height 13
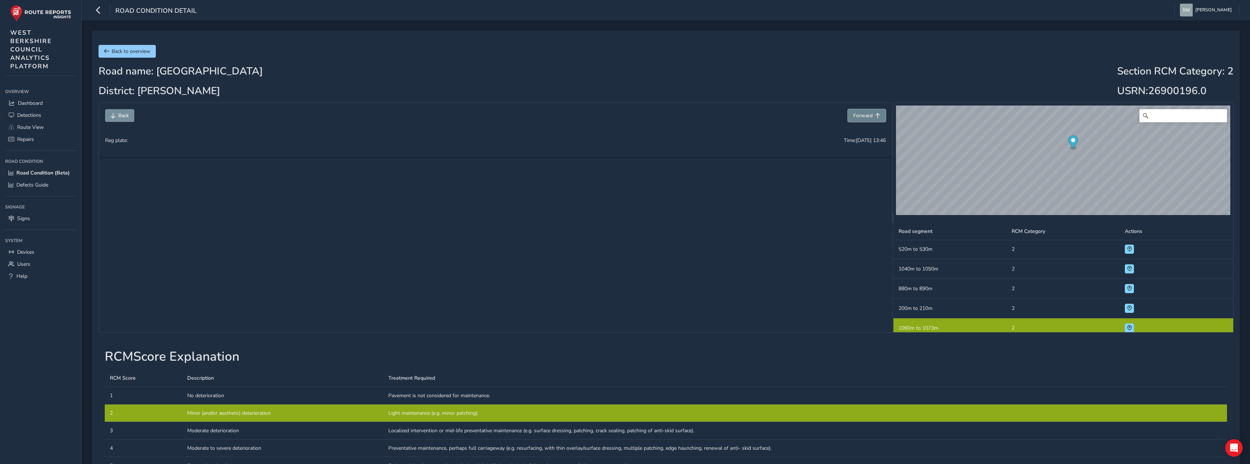
scroll to position [972, 0]
click at [873, 119] on button "Forward" at bounding box center [867, 115] width 38 height 13
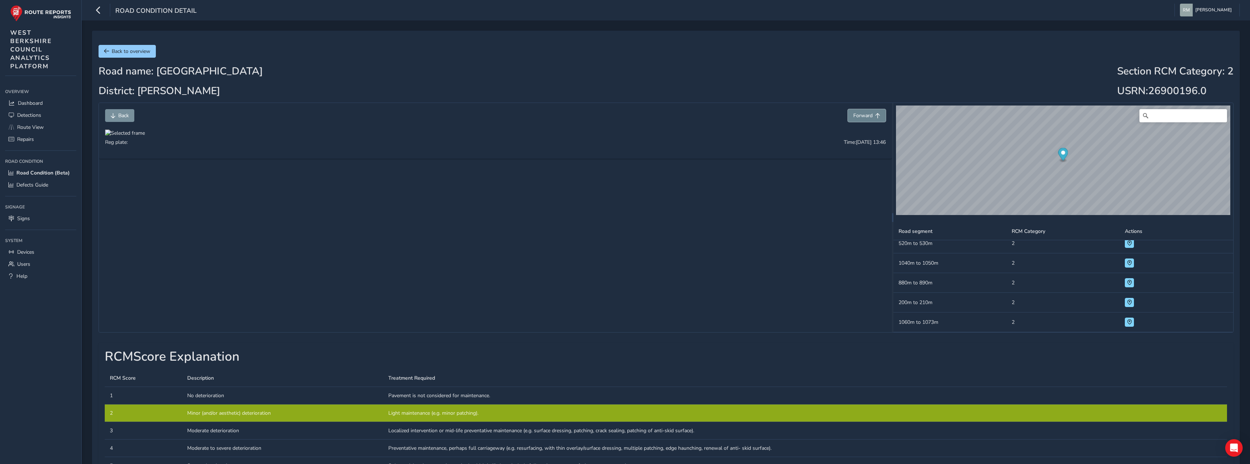
click at [873, 119] on button "Forward" at bounding box center [867, 115] width 38 height 13
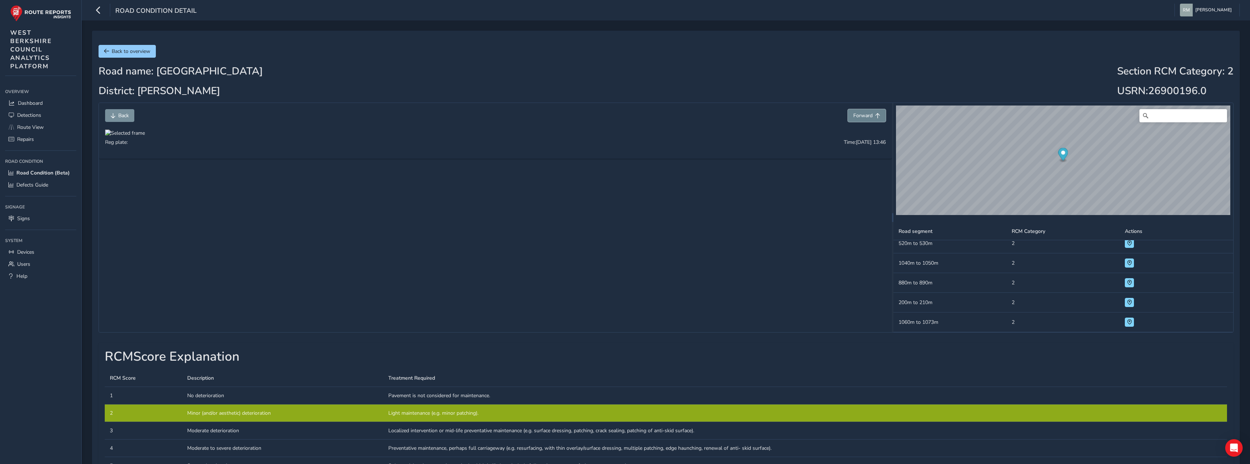
click at [873, 119] on button "Forward" at bounding box center [867, 115] width 38 height 13
